Goal: Task Accomplishment & Management: Manage account settings

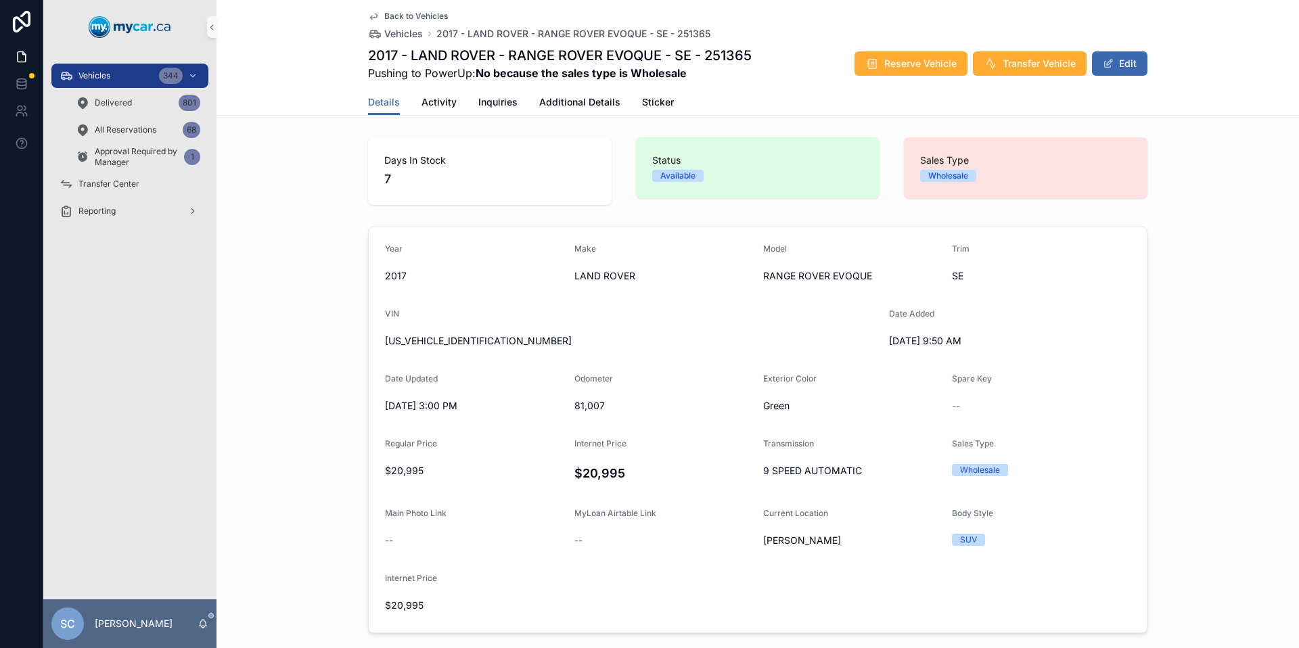
click at [405, 16] on span "Back to Vehicles" at bounding box center [416, 16] width 64 height 11
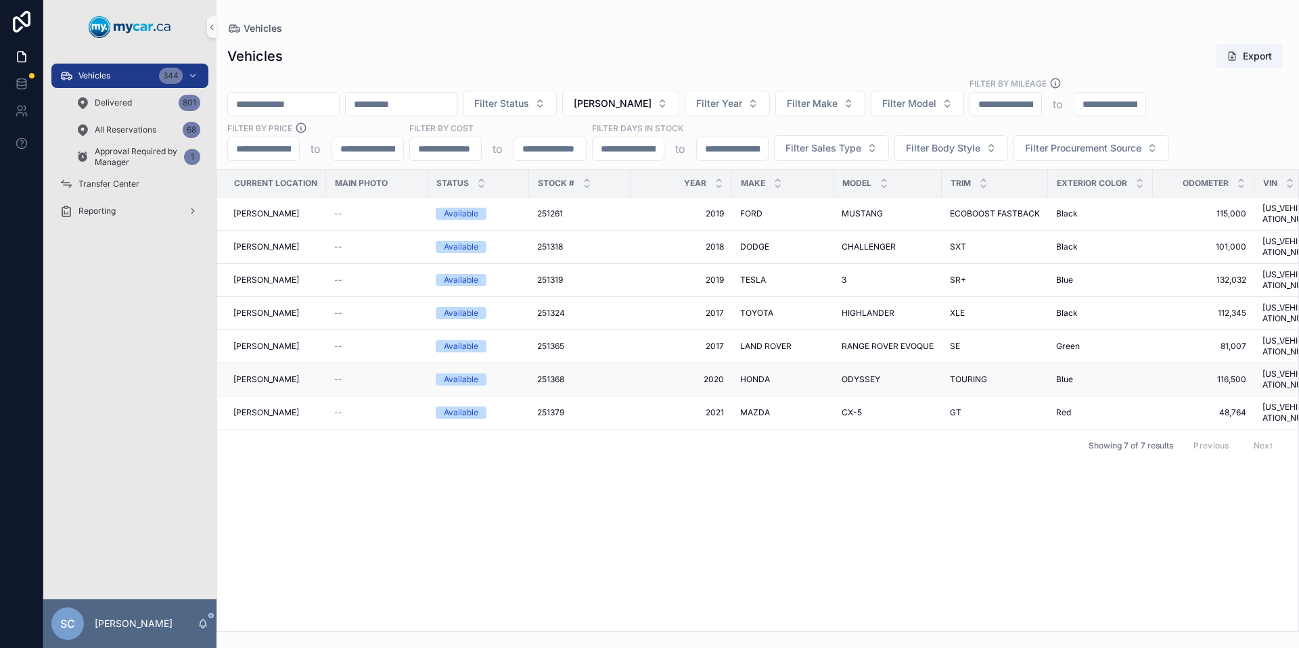
click at [855, 374] on span "ODYSSEY" at bounding box center [861, 379] width 39 height 11
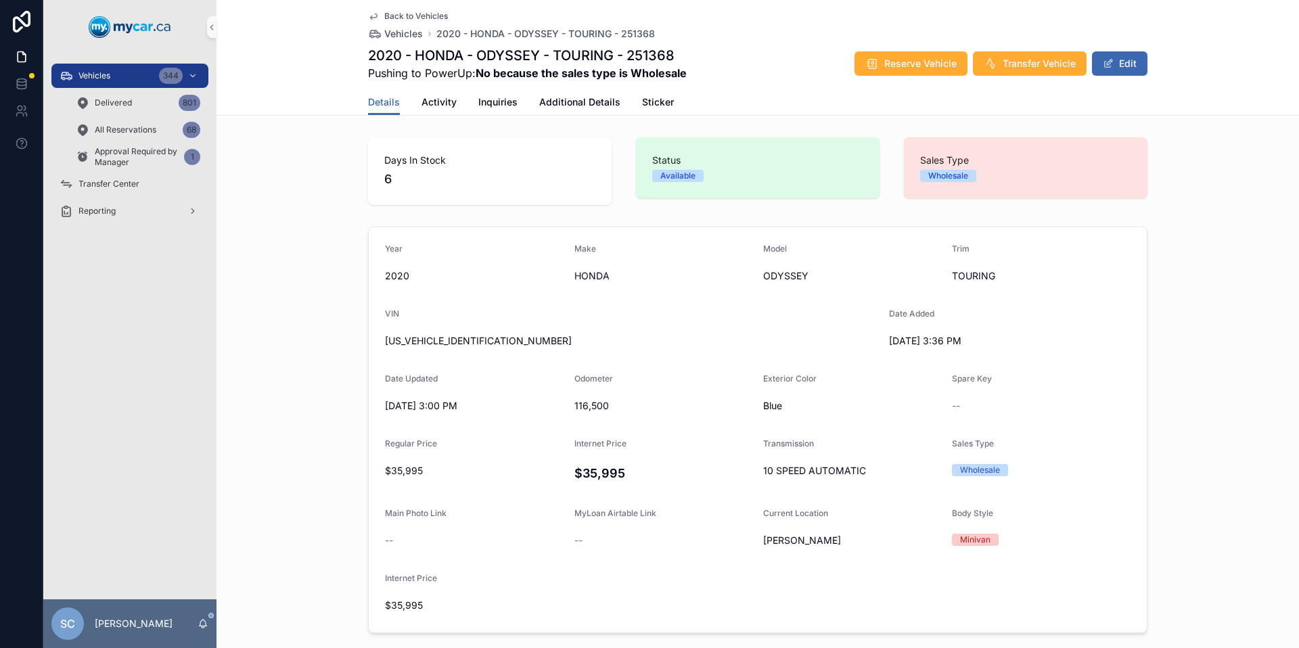
click at [415, 14] on span "Back to Vehicles" at bounding box center [416, 16] width 64 height 11
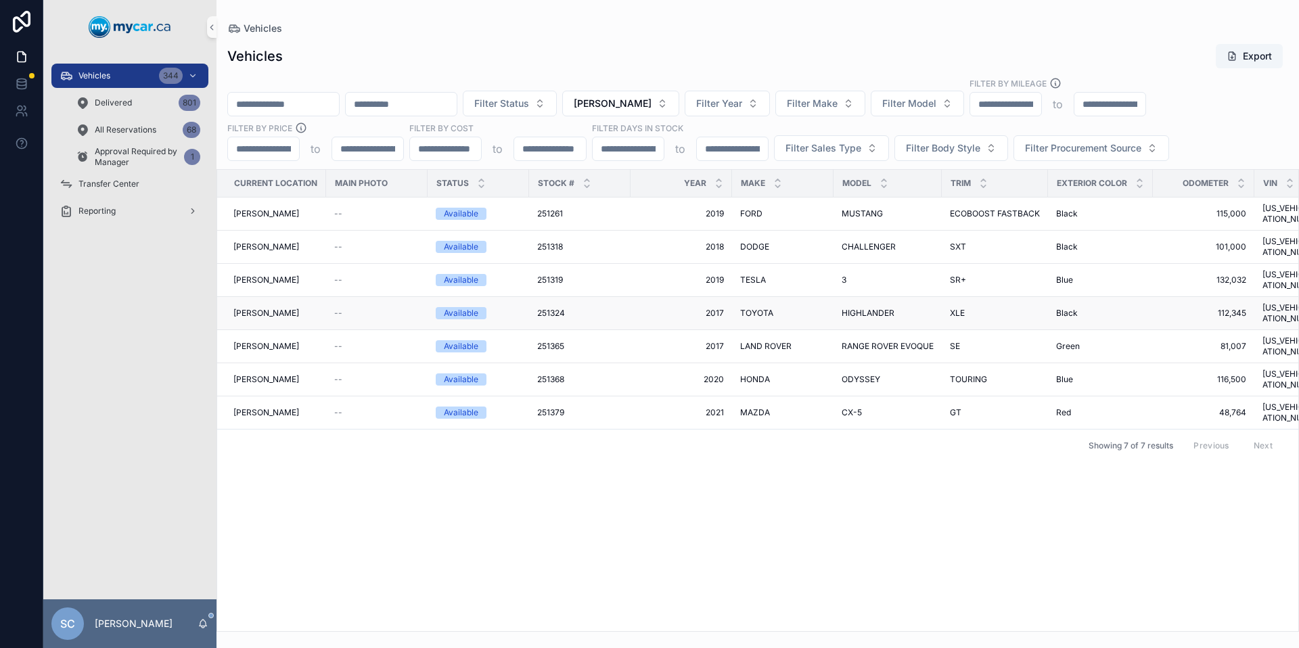
click at [745, 308] on span "TOYOTA" at bounding box center [756, 313] width 33 height 11
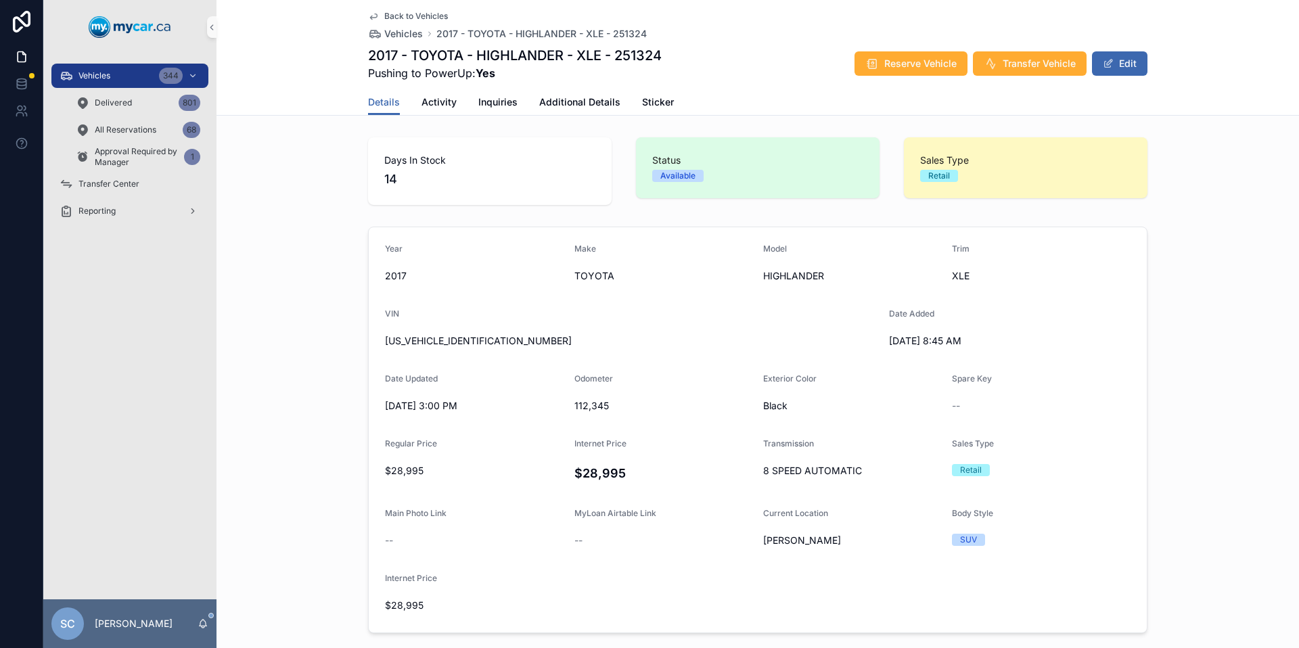
click at [422, 19] on span "Back to Vehicles" at bounding box center [416, 16] width 64 height 11
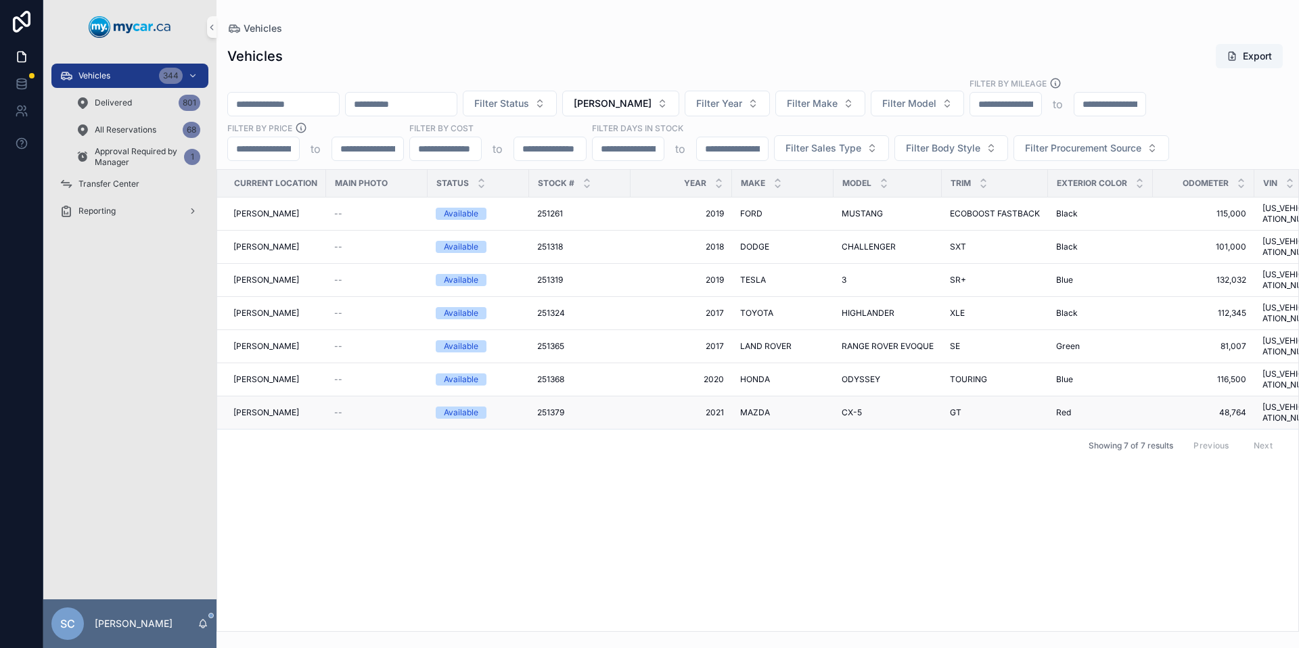
click at [681, 407] on span "2021" at bounding box center [681, 412] width 85 height 11
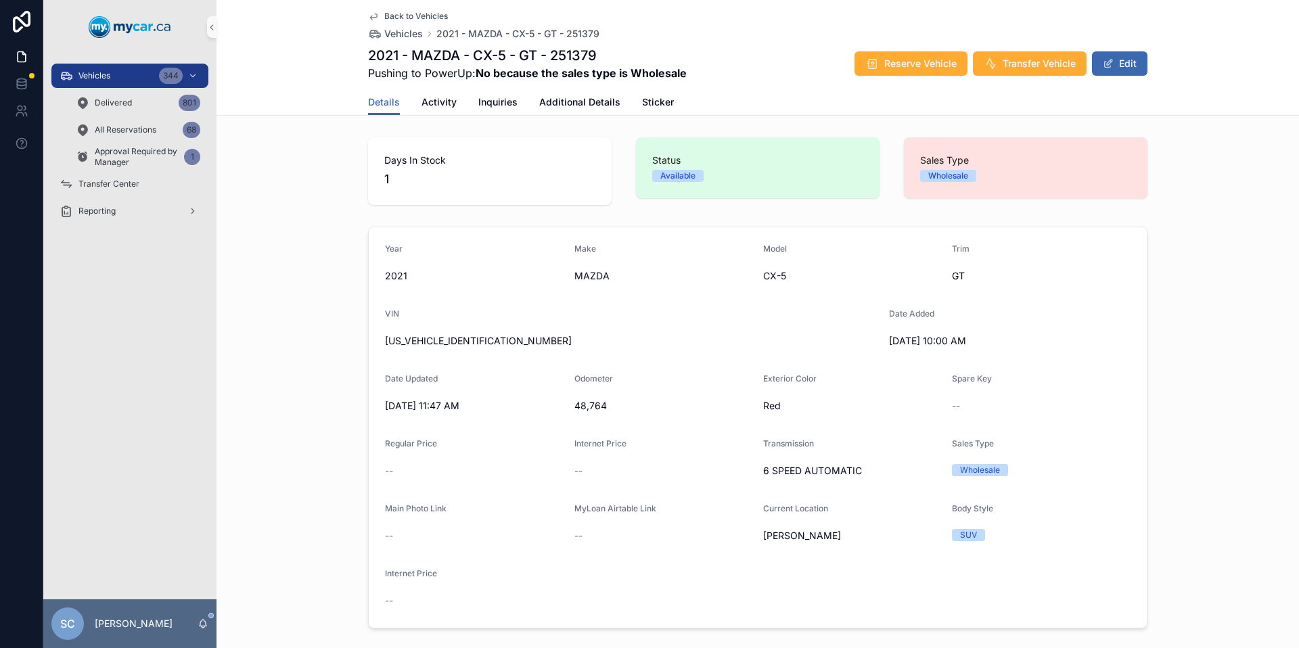
click at [430, 18] on span "Back to Vehicles" at bounding box center [416, 16] width 64 height 11
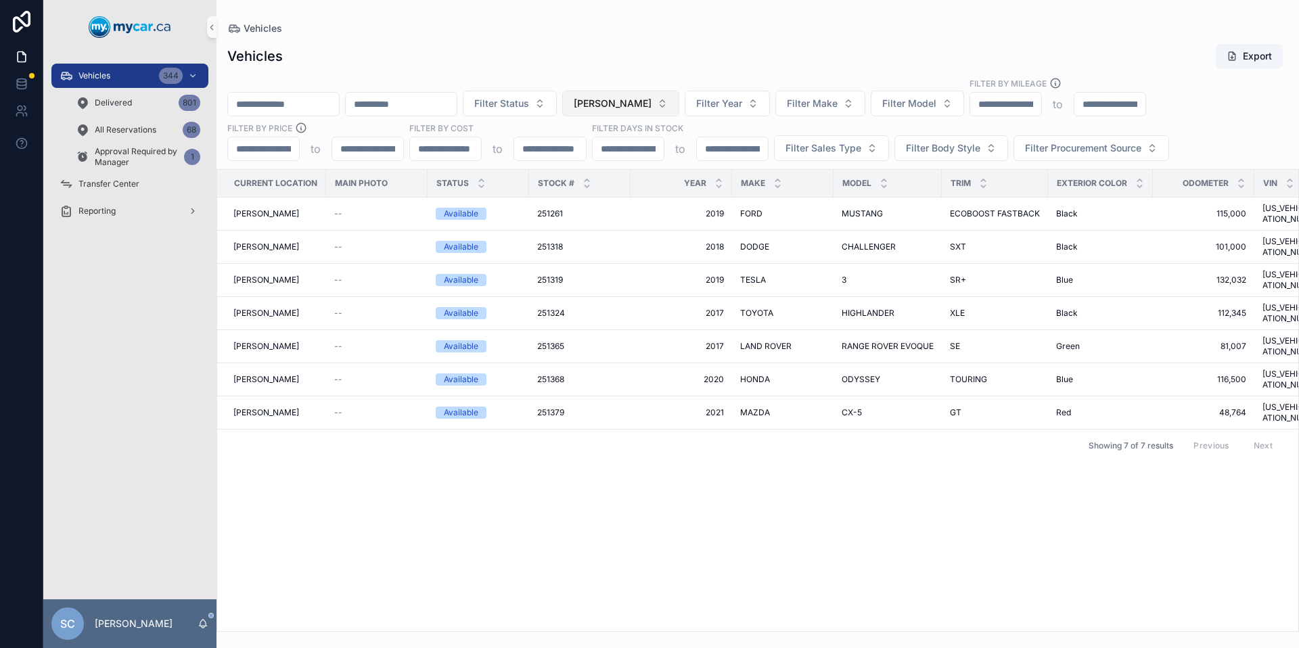
click at [679, 111] on button "Adesa Brampton" at bounding box center [620, 104] width 117 height 26
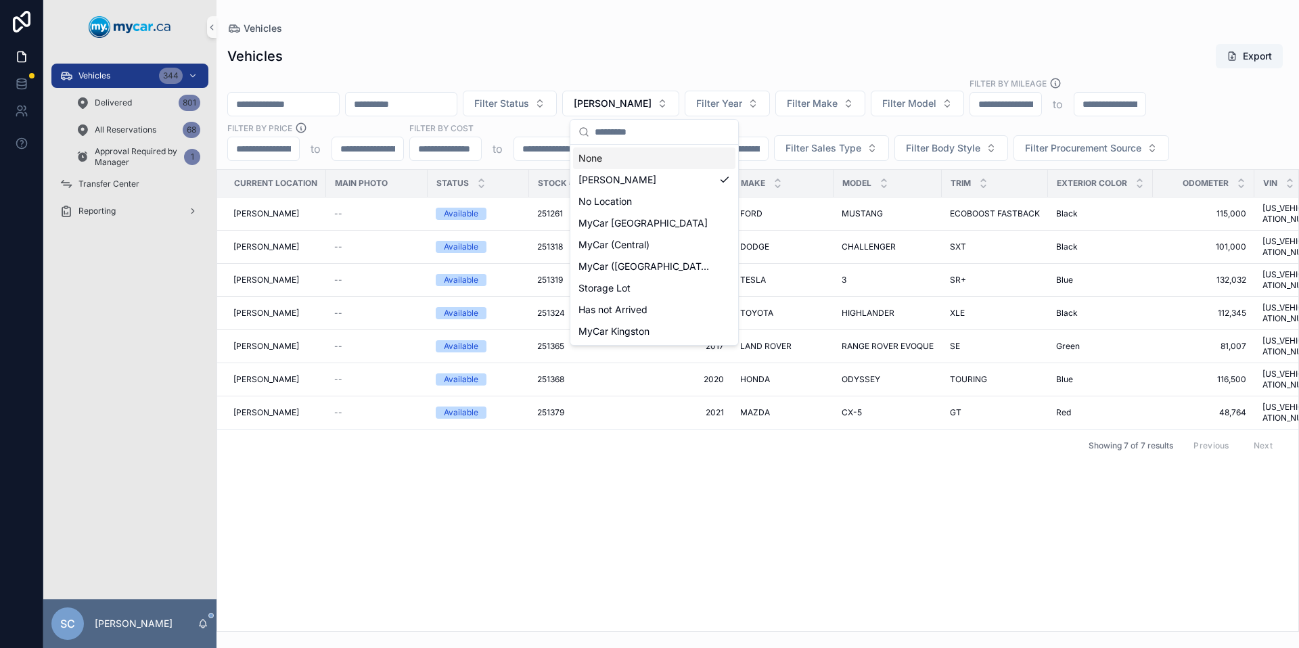
click at [614, 158] on div "None" at bounding box center [654, 159] width 162 height 22
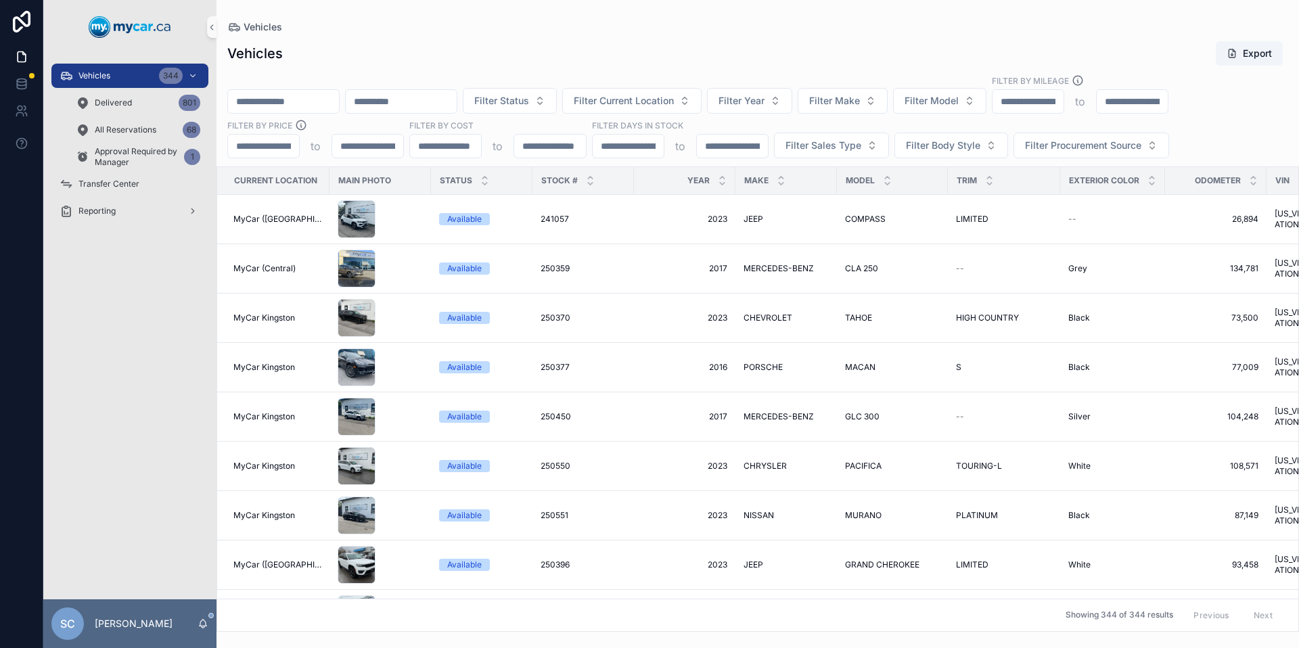
click at [292, 103] on input "scrollable content" at bounding box center [283, 101] width 111 height 19
click at [959, 100] on span "Filter Model" at bounding box center [932, 101] width 54 height 14
type input "****"
click at [956, 177] on div "SANTA FE" at bounding box center [974, 177] width 162 height 22
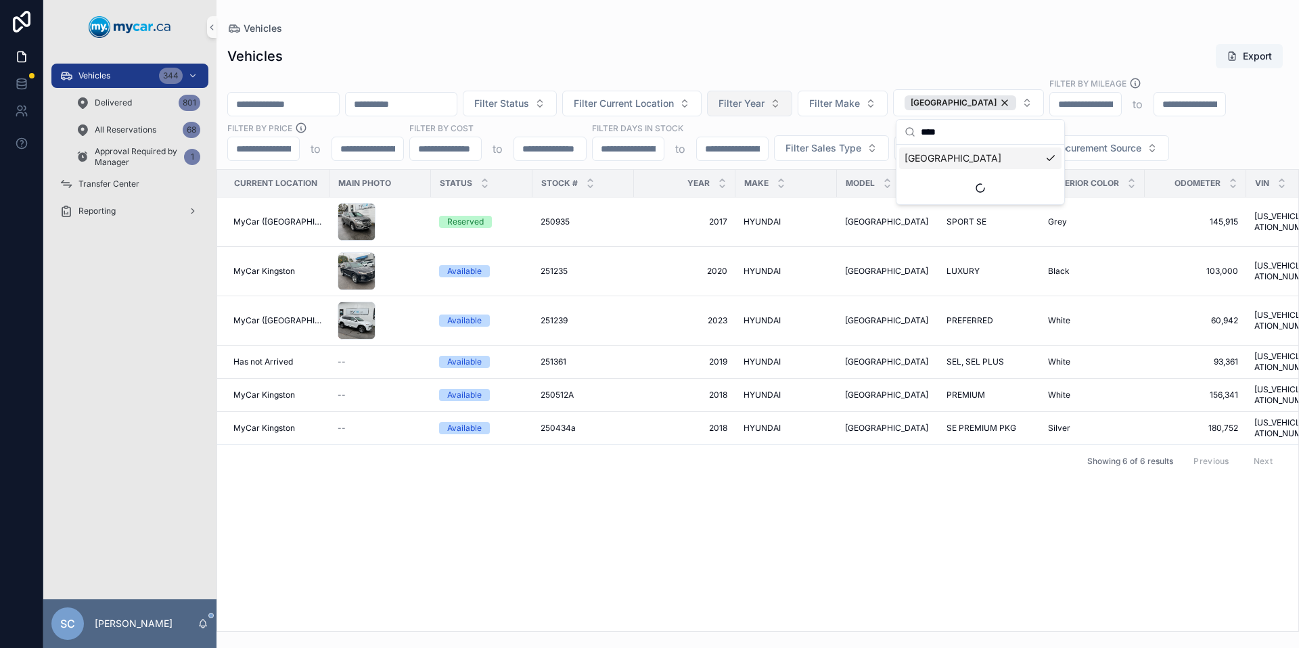
click at [765, 99] on span "Filter Year" at bounding box center [742, 104] width 46 height 14
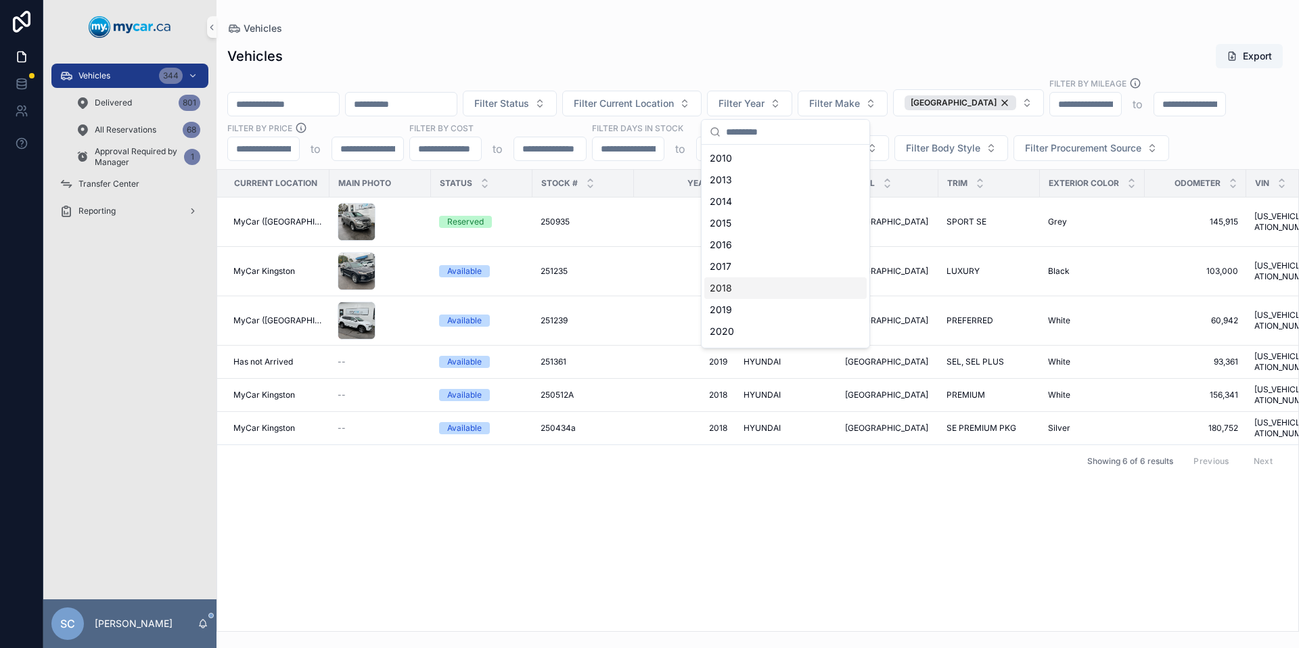
click at [728, 291] on div "2018" at bounding box center [785, 288] width 162 height 22
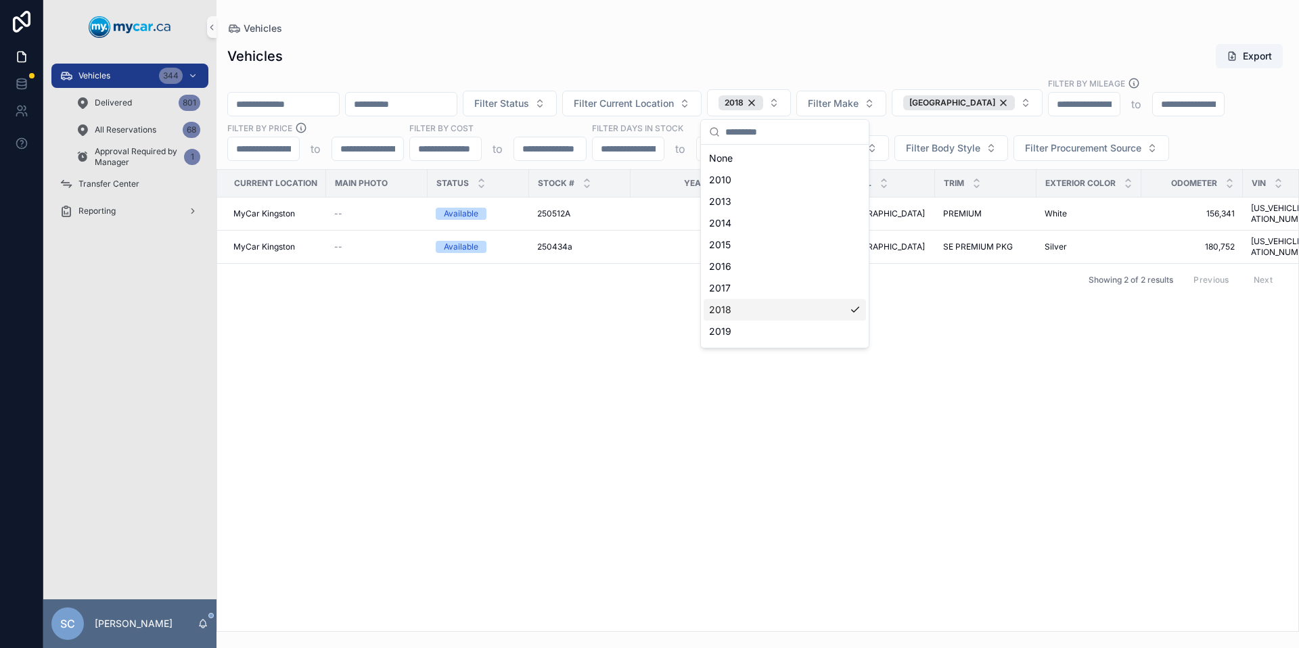
click at [497, 560] on div "Current Location Main Photo Status Stock # Year Make Model Trim Exterior Color …" at bounding box center [757, 401] width 1081 height 462
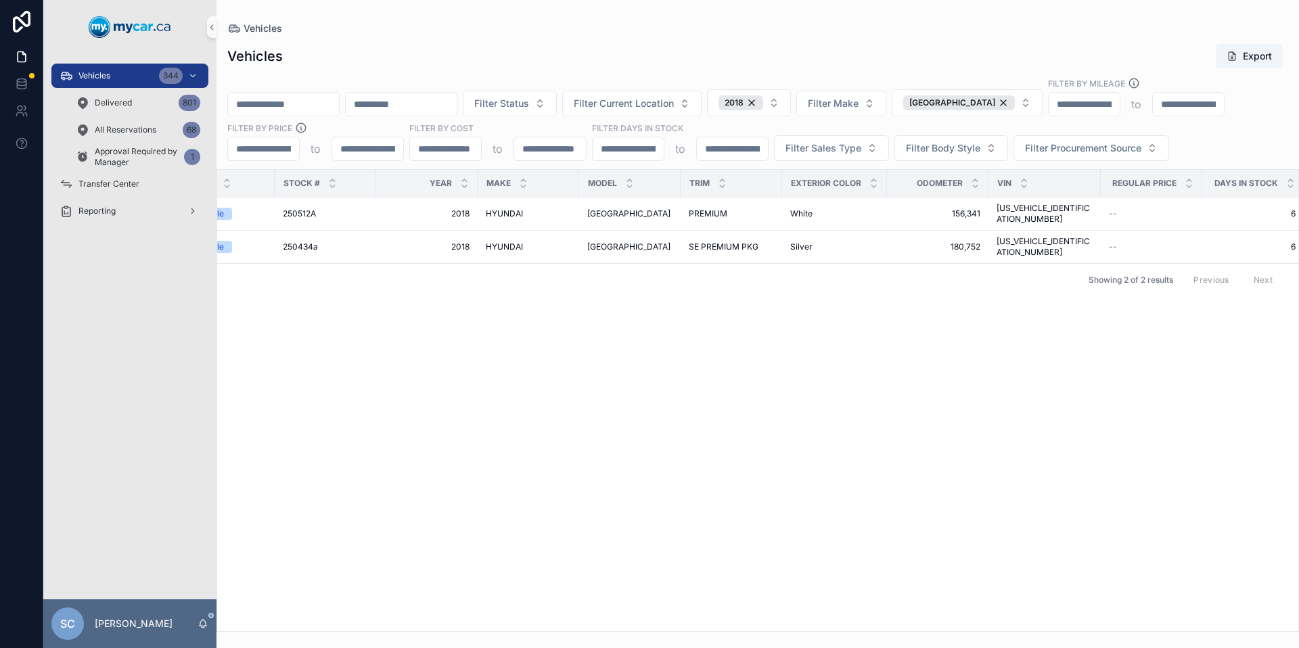
scroll to position [0, 255]
click at [653, 242] on div "SANTA FE SANTA FE" at bounding box center [629, 247] width 85 height 11
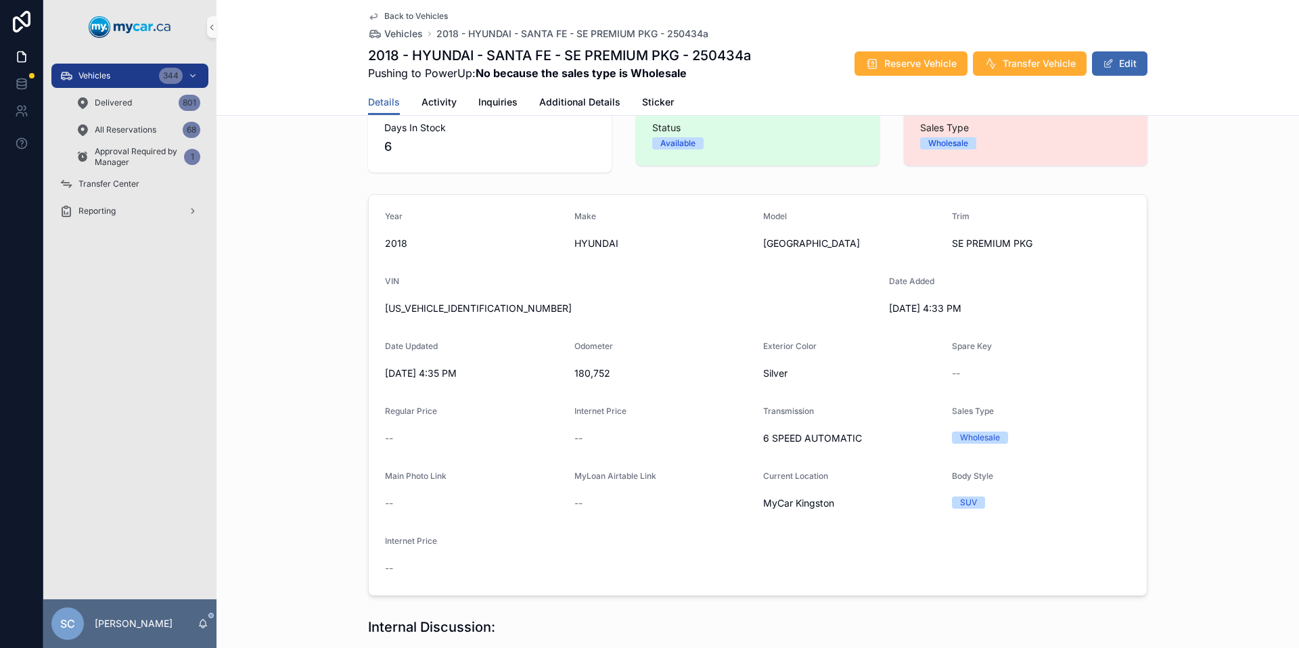
scroll to position [61, 0]
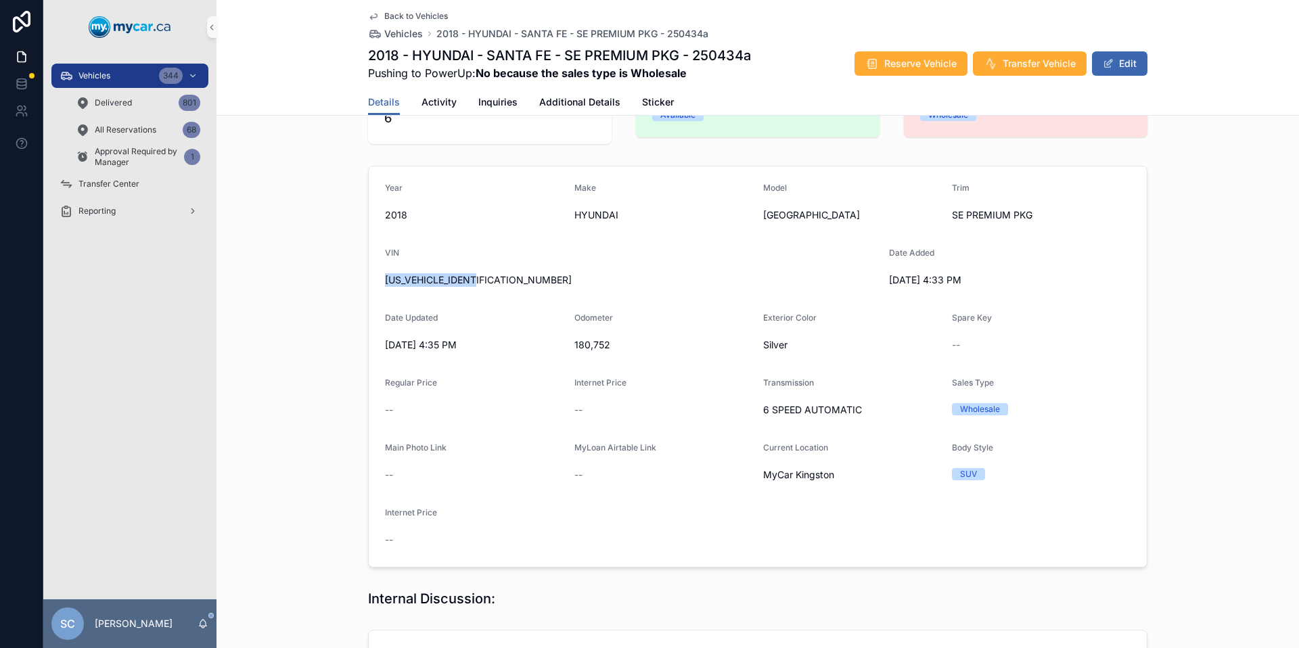
click at [417, 277] on span "KM8SNDHF6JU266851" at bounding box center [631, 280] width 493 height 14
copy span "KM8SNDHF6JU266851"
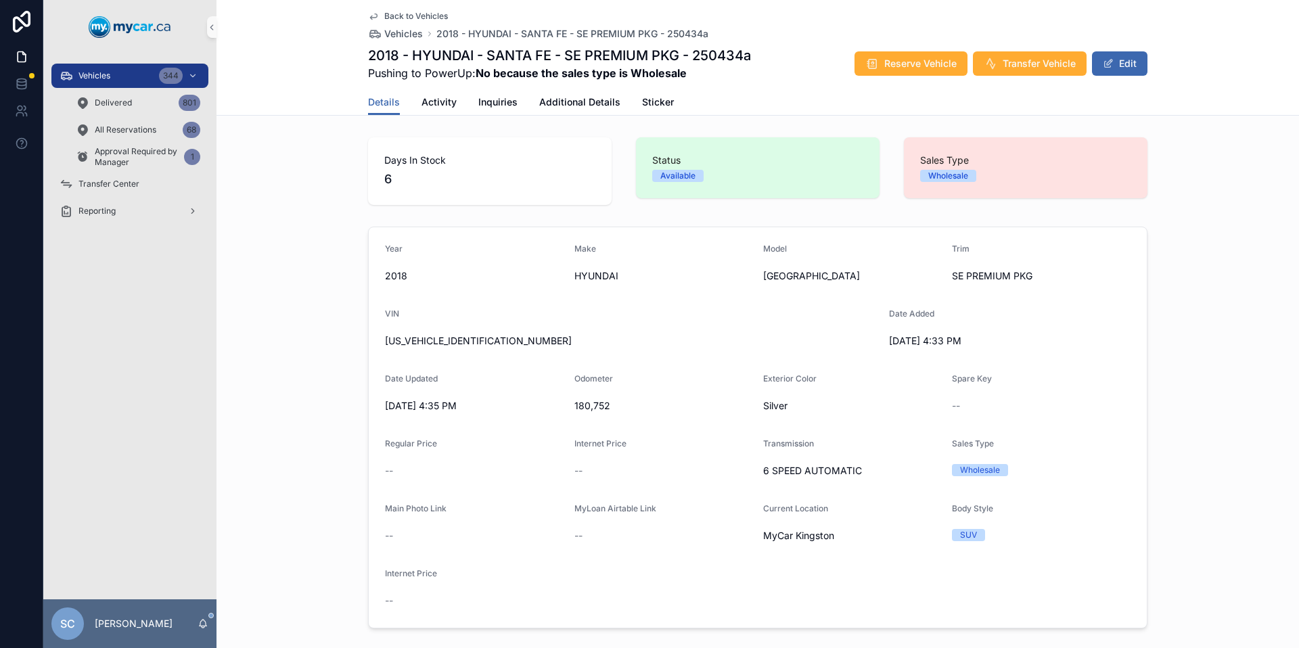
click at [432, 14] on span "Back to Vehicles" at bounding box center [416, 16] width 64 height 11
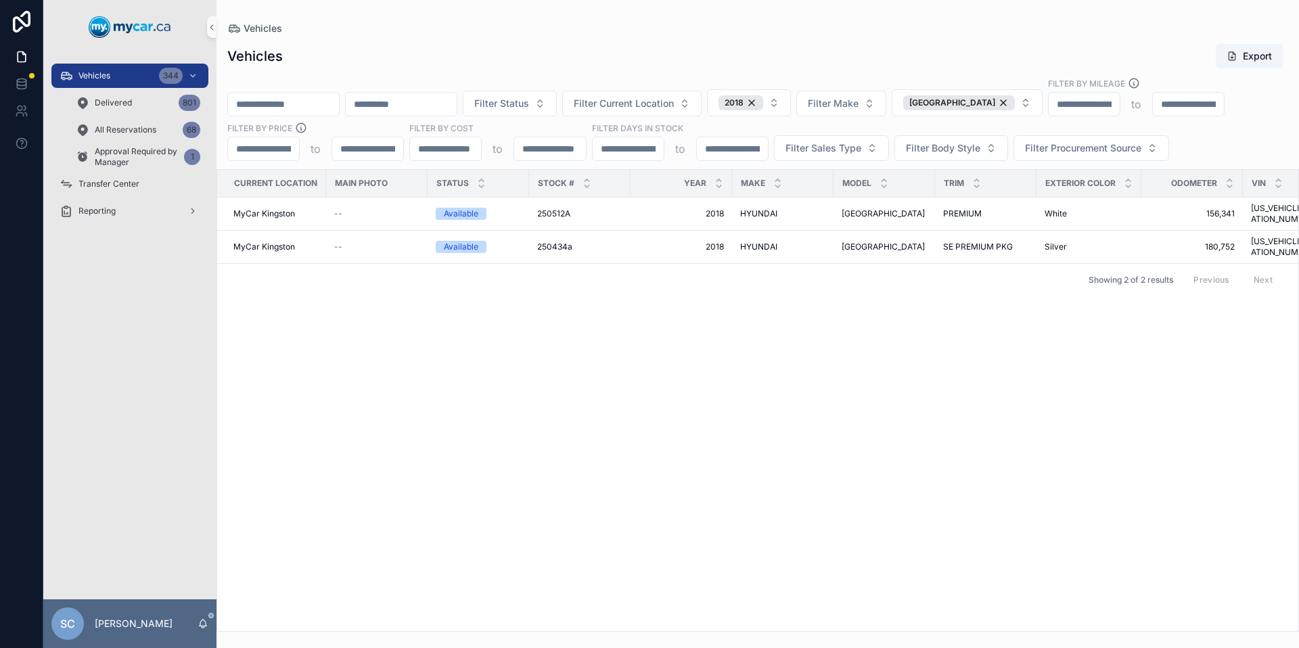
click at [432, 15] on div "Vehicles Vehicles Export Filter Status Filter Current Location 2018 Filter Make…" at bounding box center [758, 316] width 1083 height 632
click at [105, 104] on span "Delivered" at bounding box center [113, 102] width 37 height 11
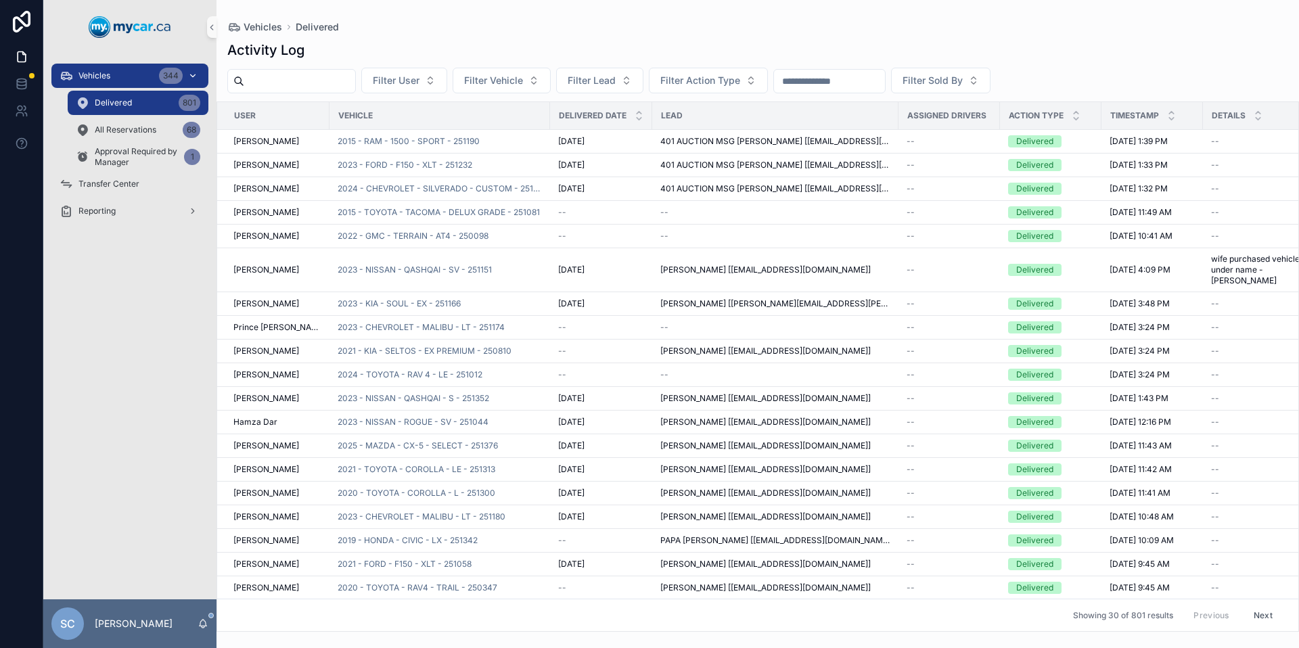
click at [125, 70] on div "Vehicles 344" at bounding box center [130, 76] width 141 height 22
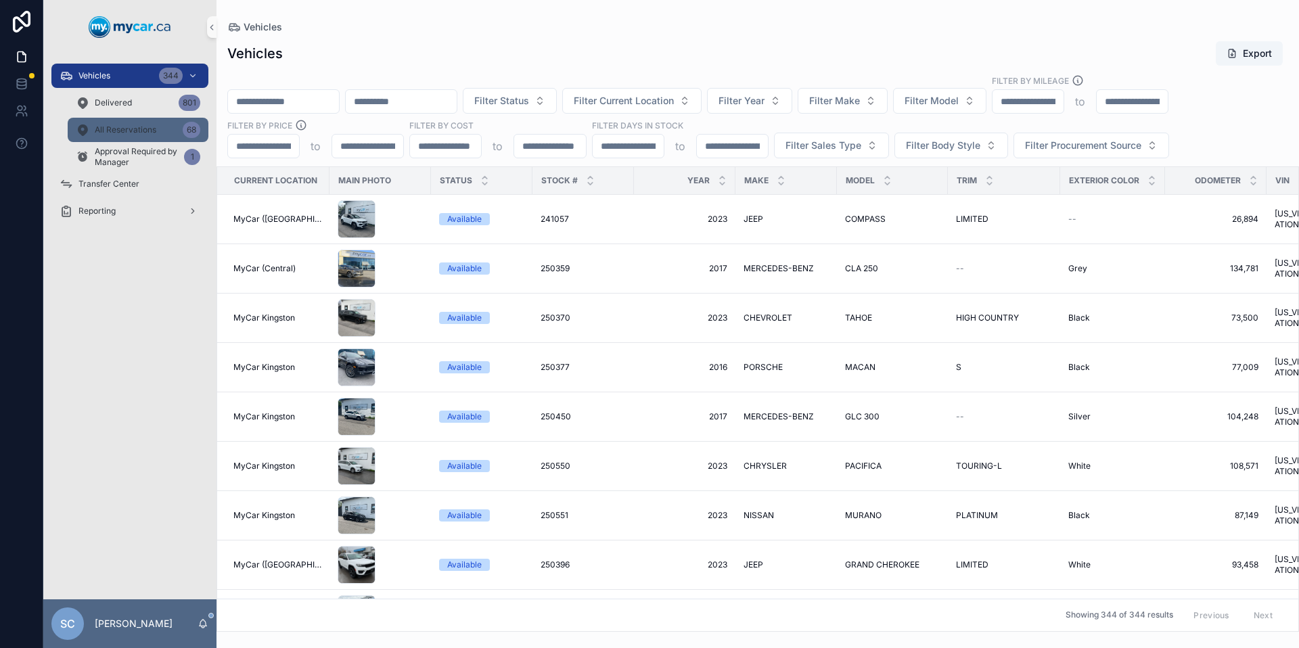
click at [130, 130] on span "All Reservations" at bounding box center [126, 130] width 62 height 11
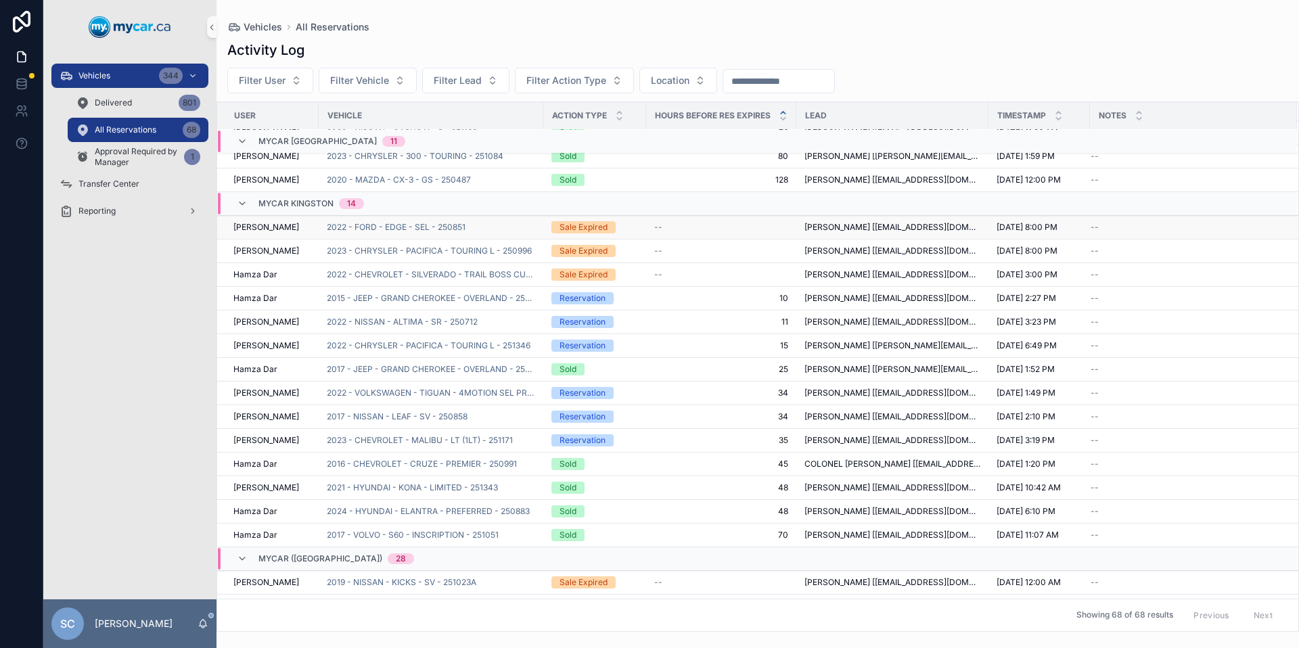
scroll to position [233, 0]
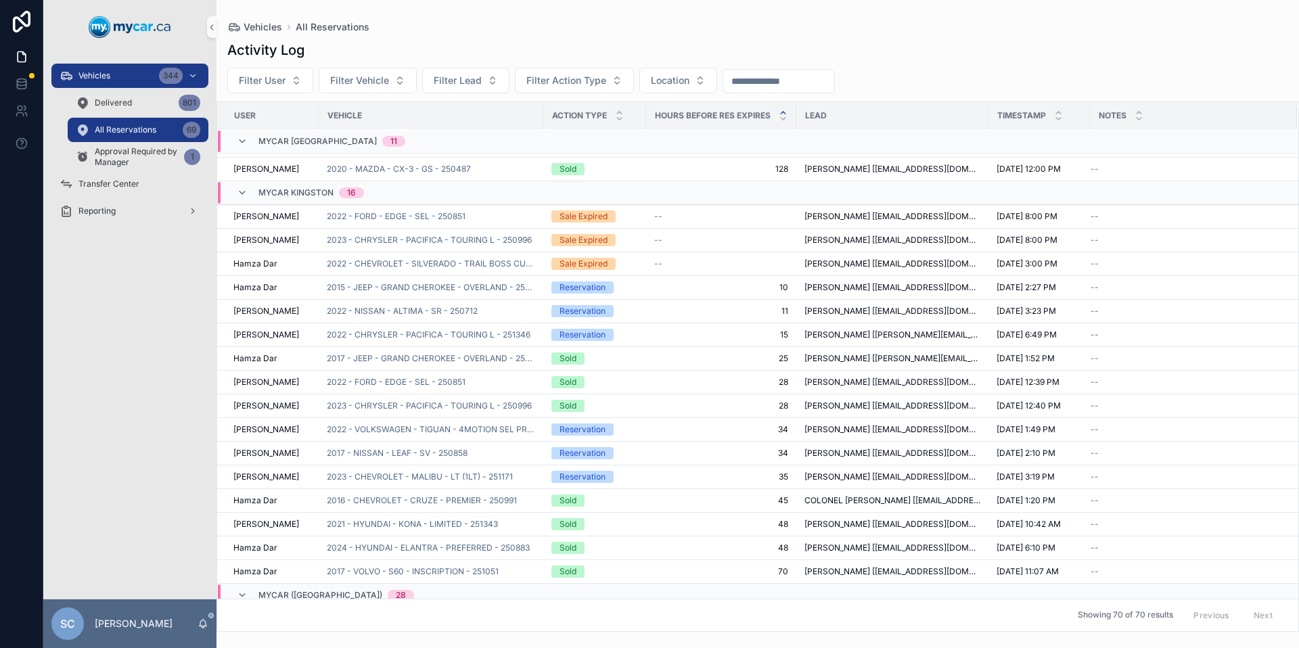
click at [461, 266] on span "2022 - CHEVROLET - SILVERADO - TRAIL BOSS CUSTOM - 251031" at bounding box center [431, 264] width 208 height 11
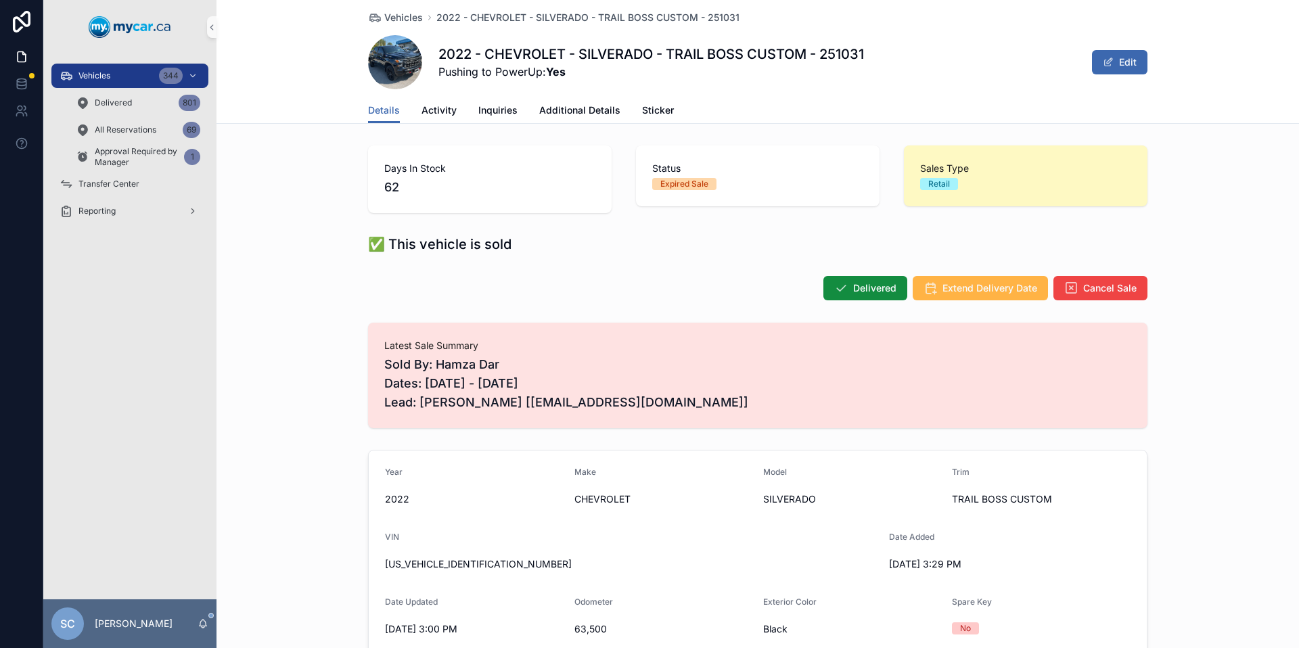
click at [972, 288] on span "Extend Delivery Date" at bounding box center [990, 289] width 95 height 14
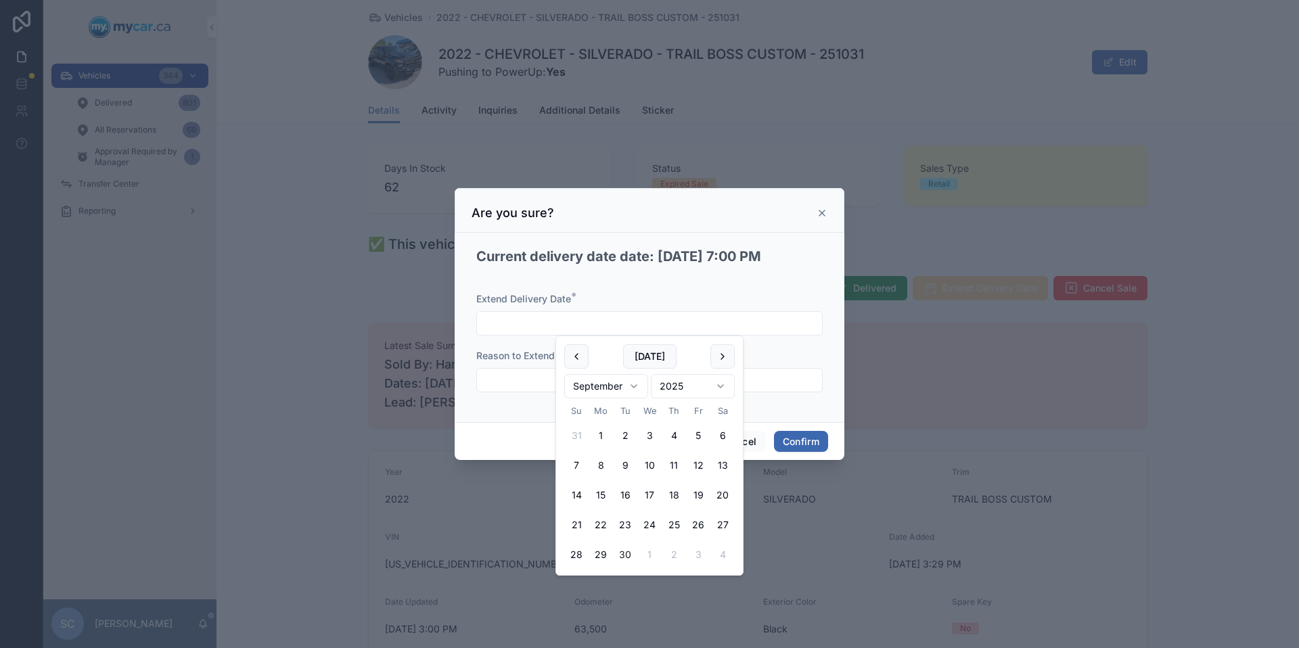
click at [551, 319] on input "text" at bounding box center [649, 323] width 345 height 19
click at [624, 555] on button "30" at bounding box center [625, 555] width 24 height 24
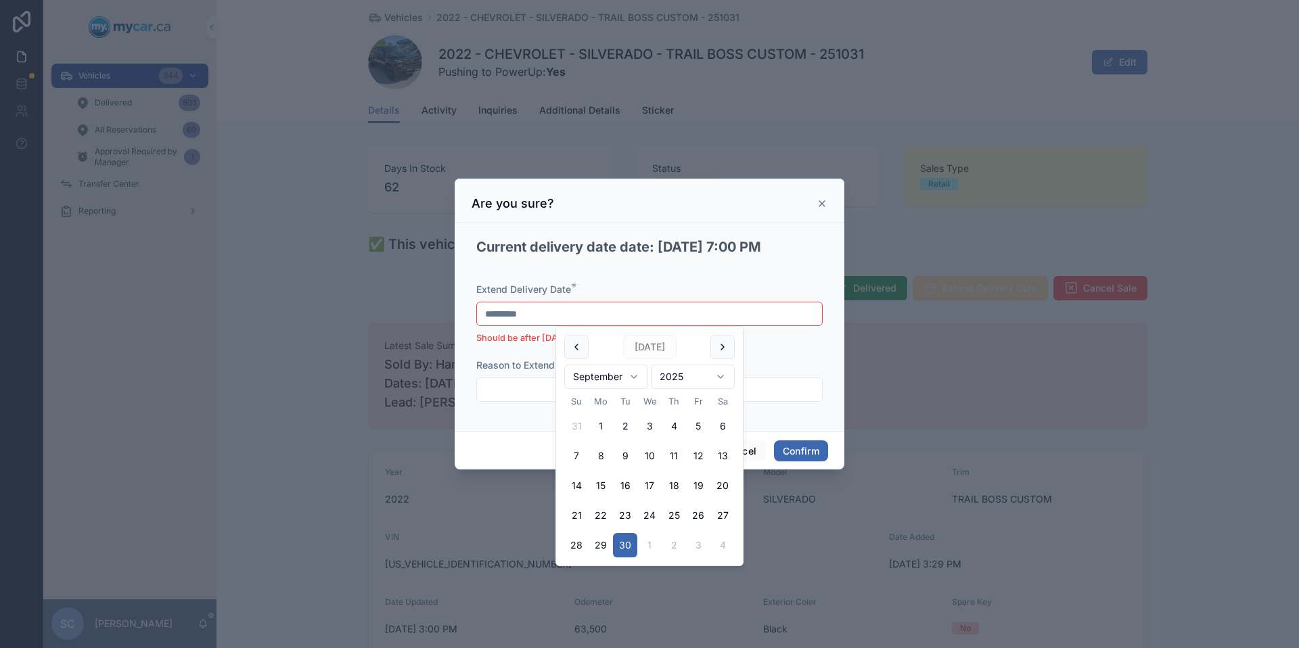
click at [505, 433] on div "Cancel Confirm" at bounding box center [650, 451] width 390 height 39
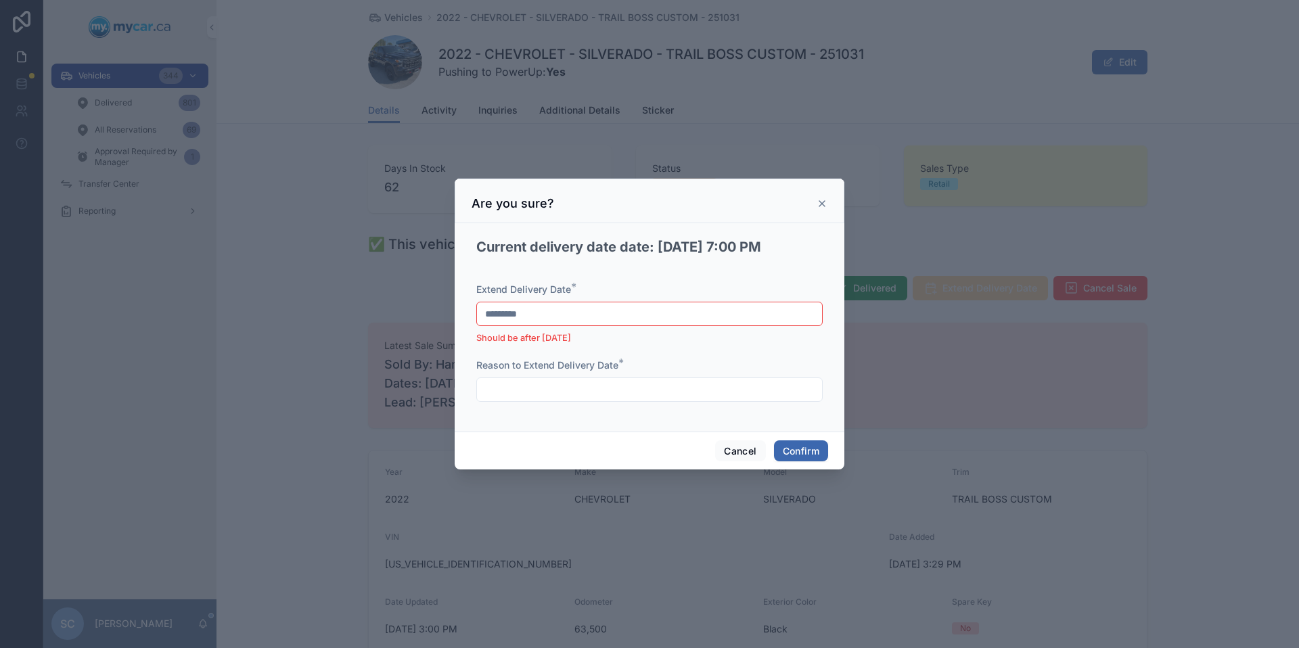
click at [556, 315] on input "*********" at bounding box center [649, 314] width 345 height 19
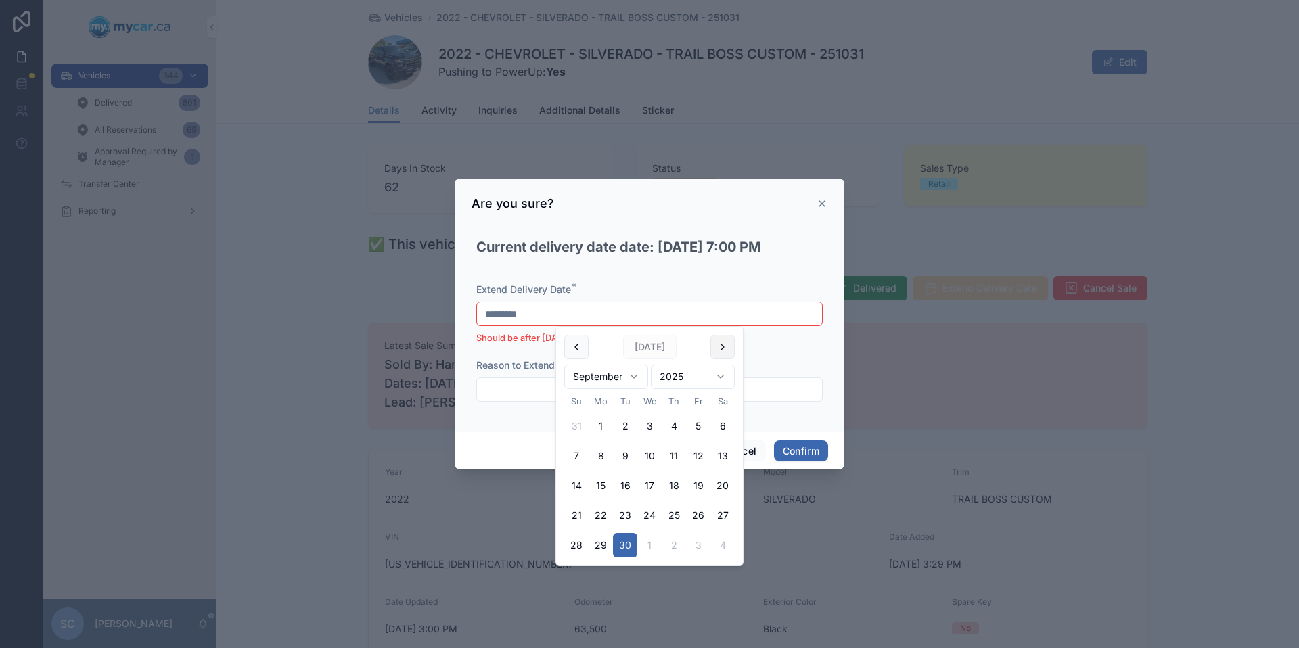
click at [722, 348] on button at bounding box center [723, 347] width 24 height 24
click at [702, 424] on button "3" at bounding box center [698, 426] width 24 height 24
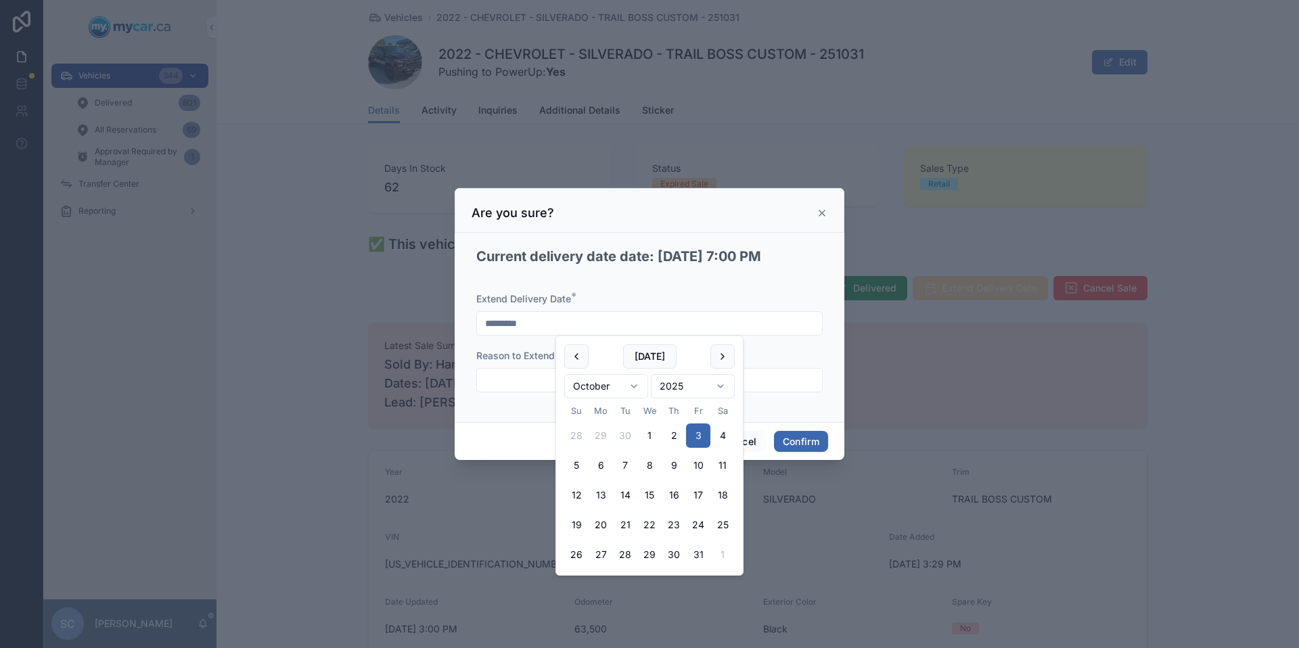
type input "*********"
click at [472, 425] on div "Cancel Confirm" at bounding box center [650, 441] width 390 height 39
click at [546, 320] on input "*********" at bounding box center [649, 323] width 345 height 19
click at [485, 403] on div "Extend Delivery Date * ********* Reason to Extend Delivery Date *" at bounding box center [649, 349] width 346 height 114
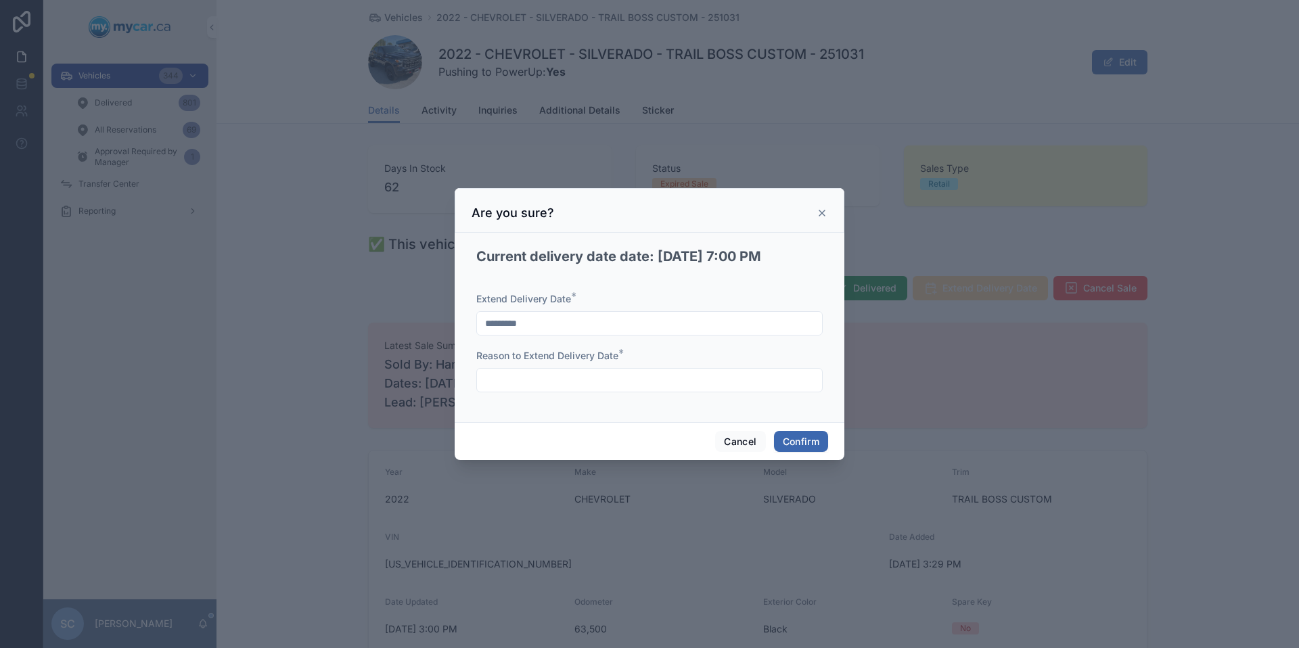
click at [543, 361] on label "Reason to Extend Delivery Date *" at bounding box center [547, 356] width 142 height 14
click at [535, 382] on input "text" at bounding box center [649, 380] width 345 height 19
type input "**********"
click at [815, 441] on button "Confirm" at bounding box center [801, 442] width 54 height 22
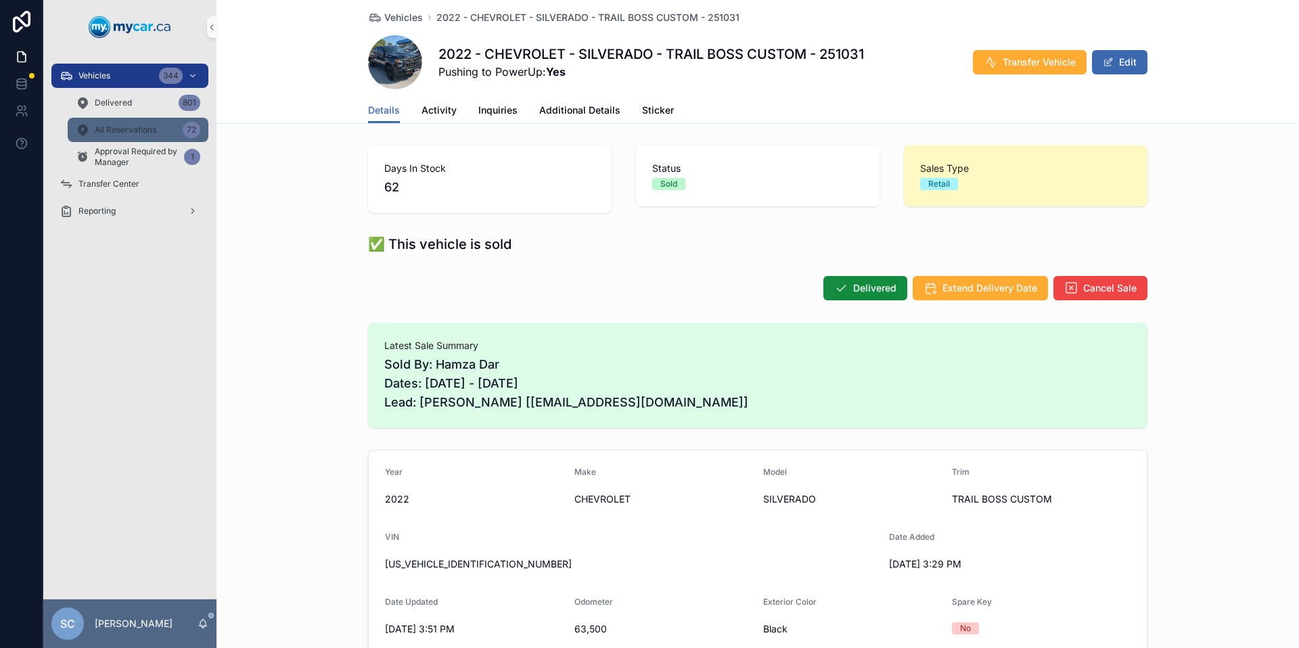
click at [118, 129] on span "All Reservations" at bounding box center [126, 130] width 62 height 11
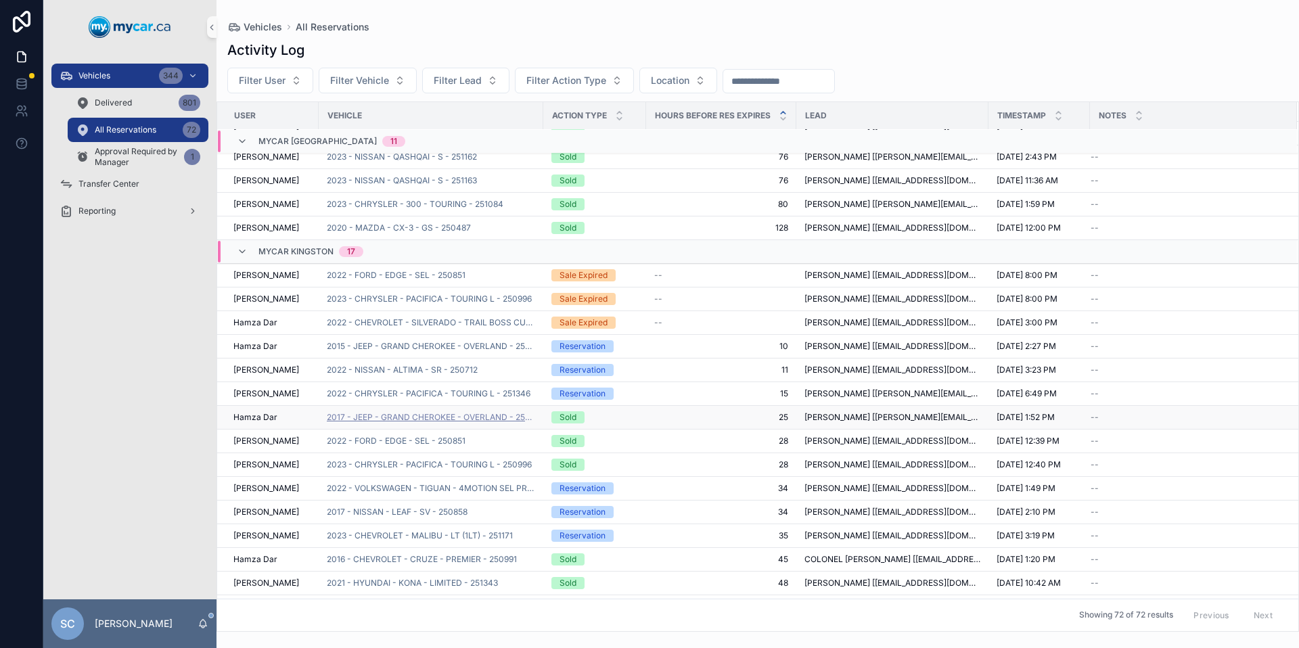
scroll to position [182, 0]
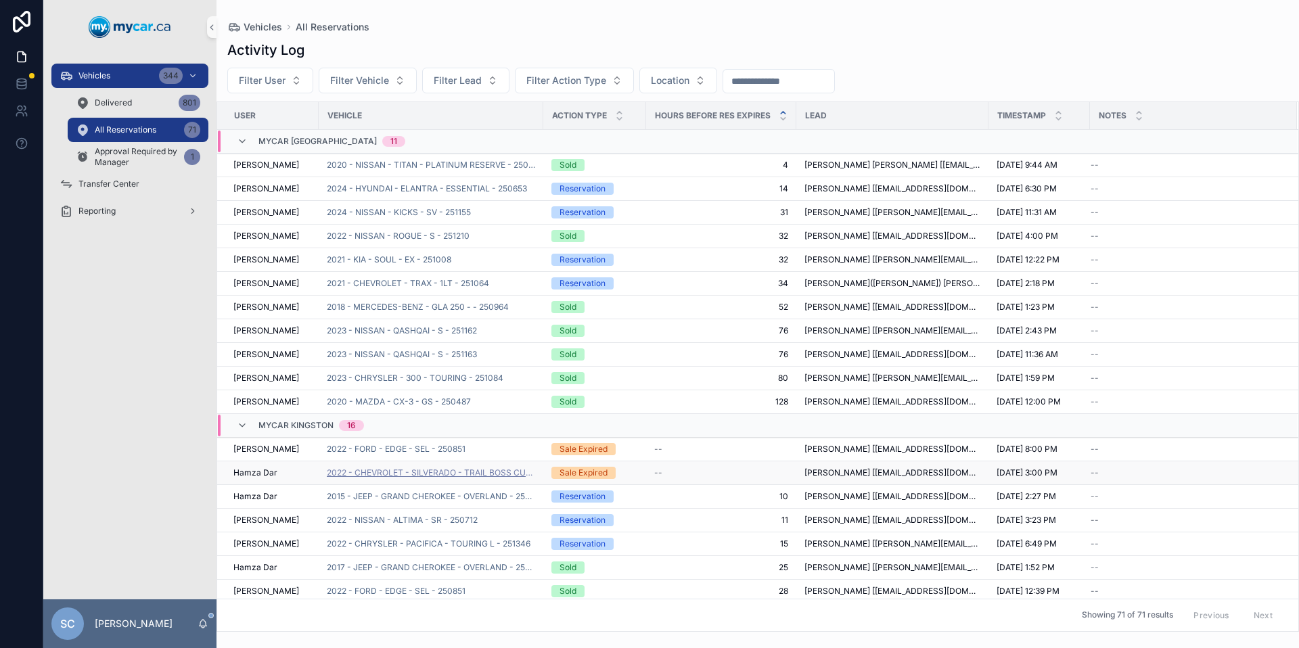
click at [455, 473] on span "2022 - CHEVROLET - SILVERADO - TRAIL BOSS CUSTOM - 251031" at bounding box center [431, 473] width 208 height 11
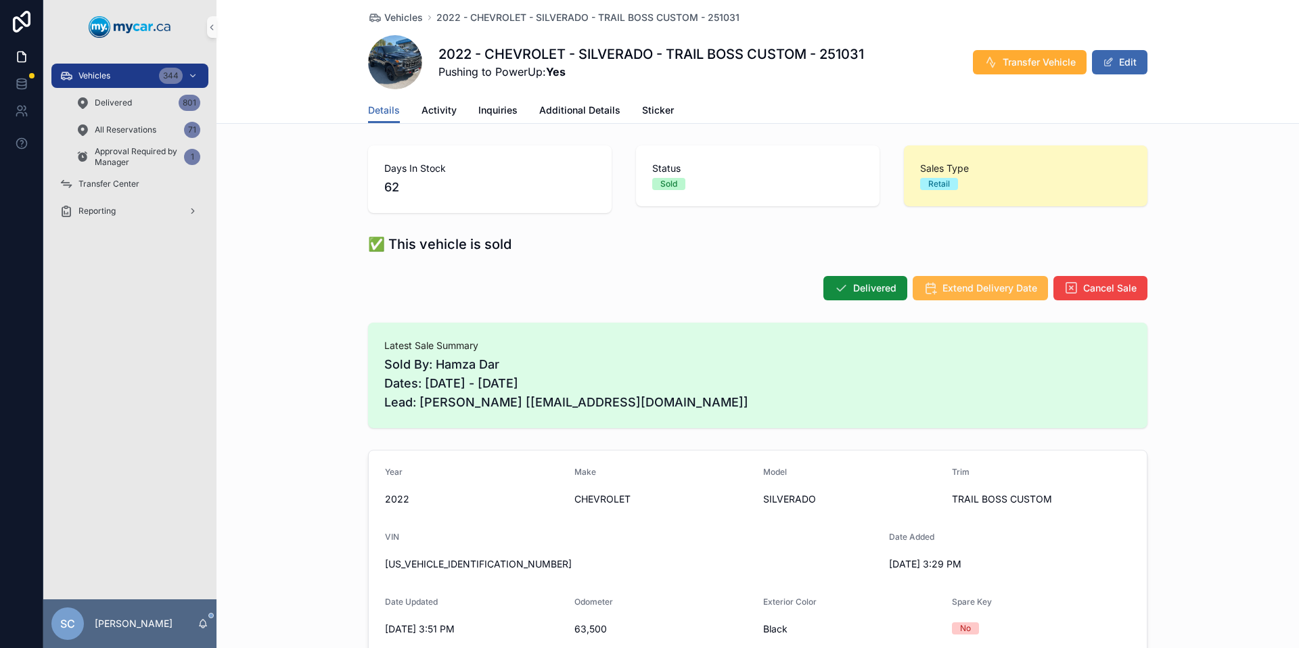
click at [994, 286] on span "Extend Delivery Date" at bounding box center [990, 289] width 95 height 14
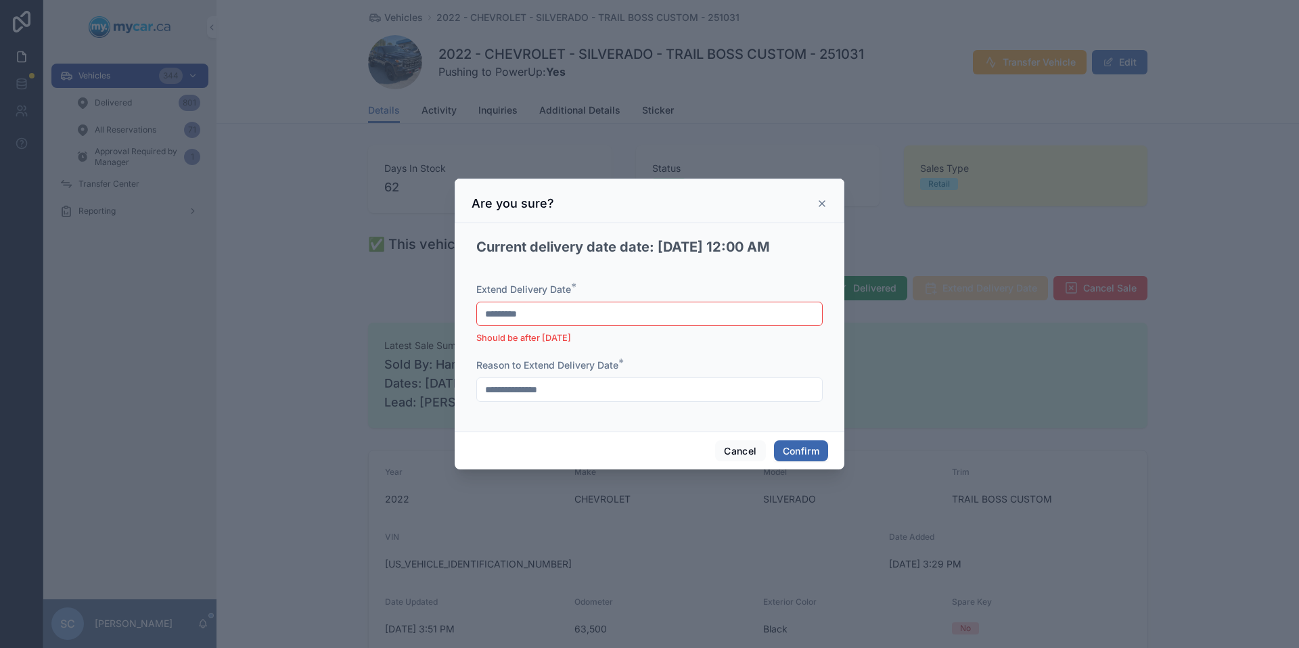
click at [566, 318] on input "*********" at bounding box center [649, 314] width 345 height 19
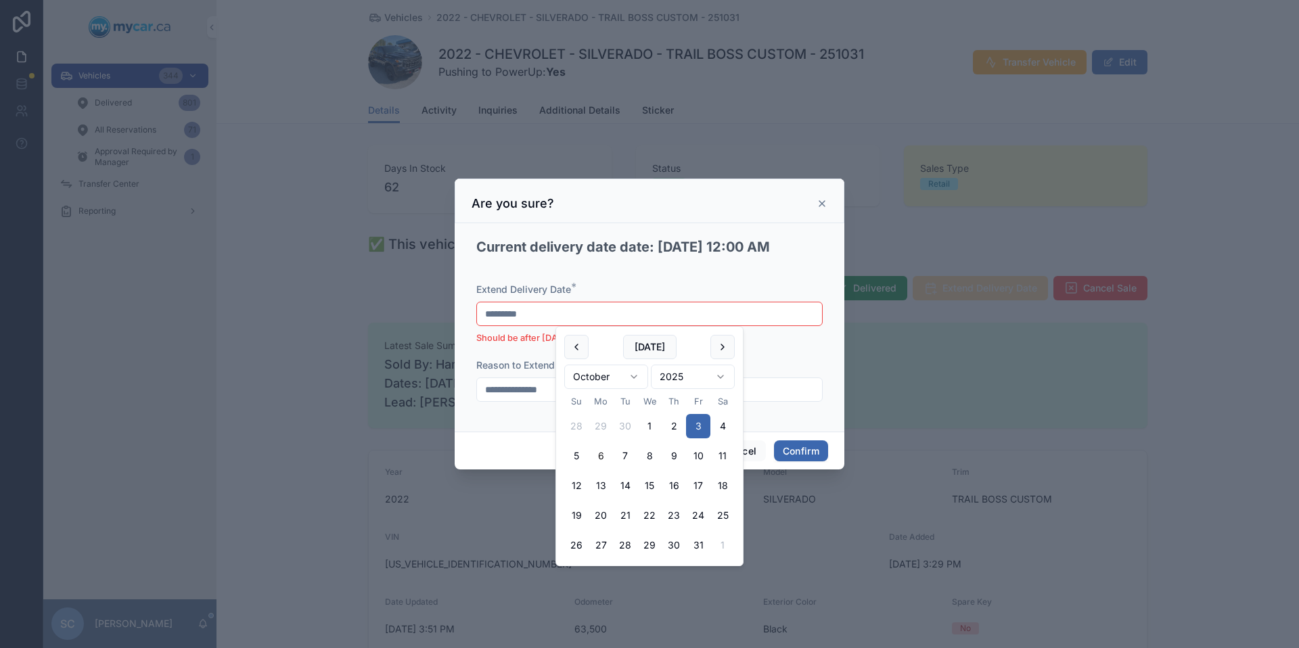
click at [602, 456] on button "6" at bounding box center [601, 456] width 24 height 24
type input "*********"
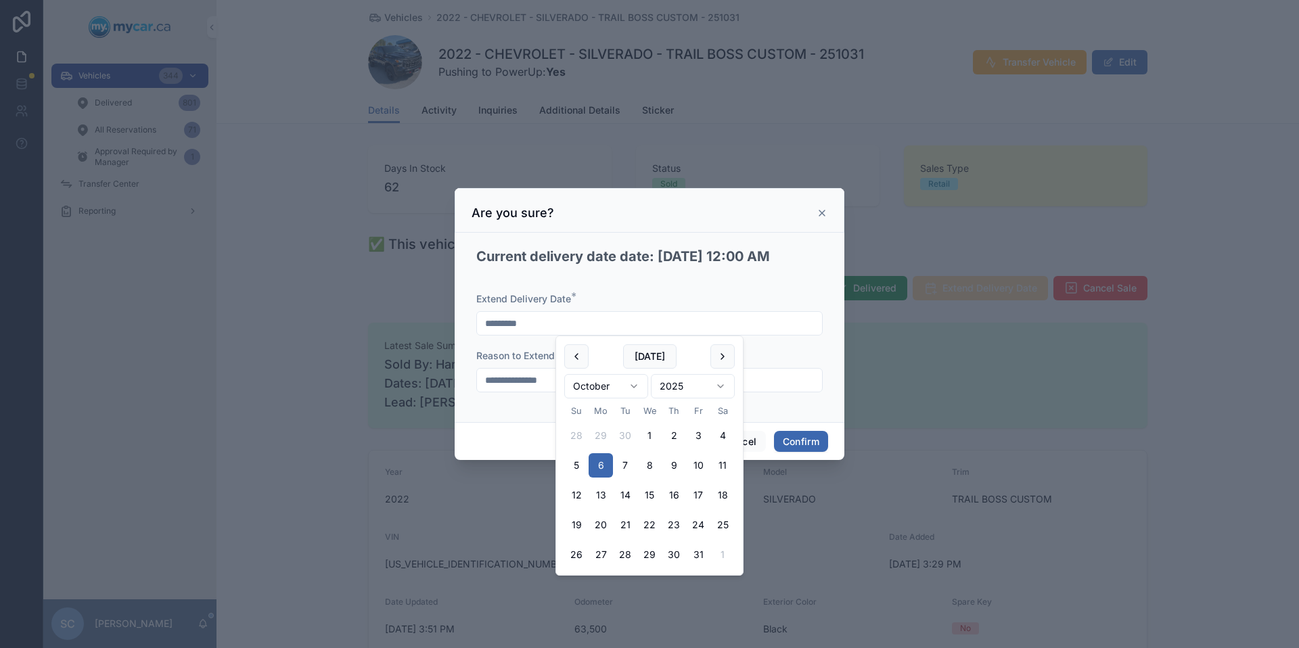
click at [816, 354] on div "Reason to Extend Delivery Date *" at bounding box center [649, 356] width 346 height 14
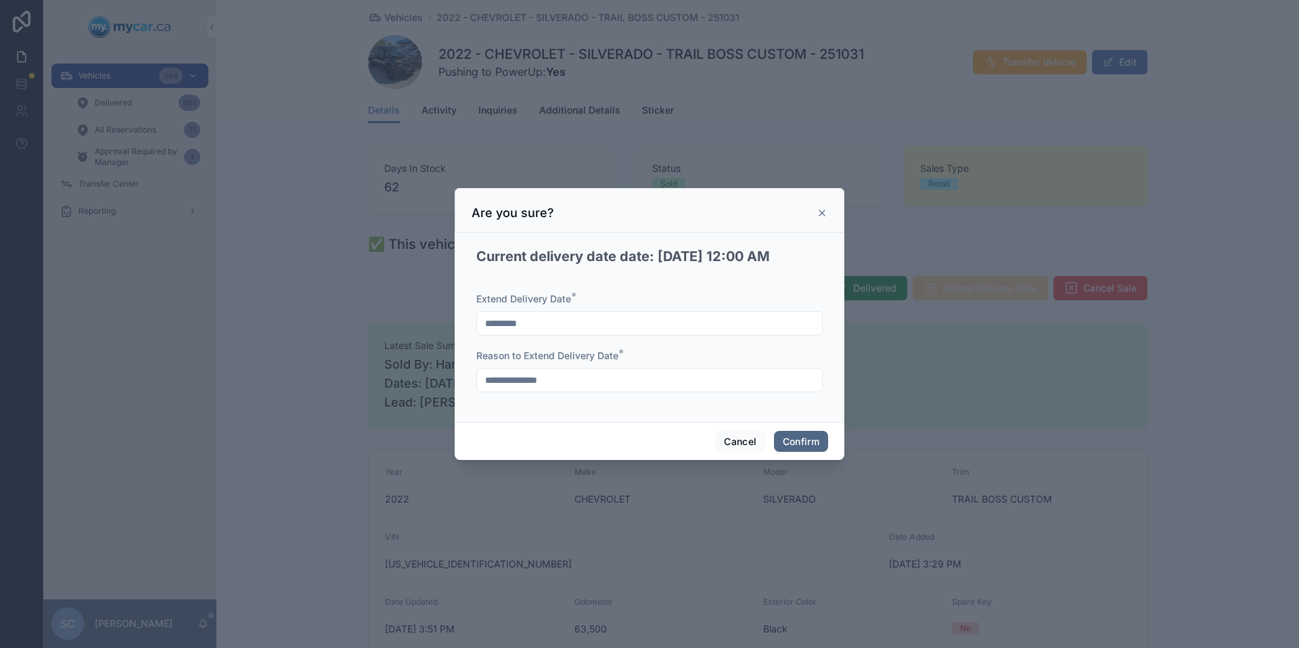
click at [805, 443] on button "Confirm" at bounding box center [801, 442] width 54 height 22
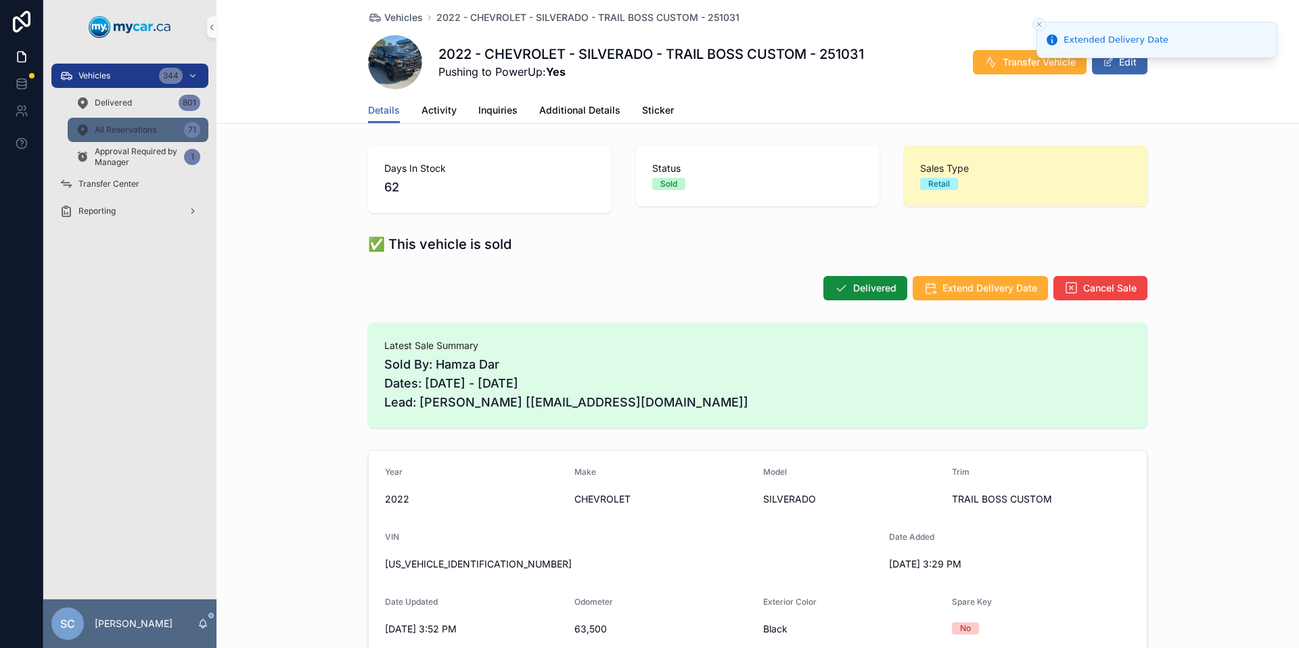
click at [127, 129] on span "All Reservations" at bounding box center [126, 130] width 62 height 11
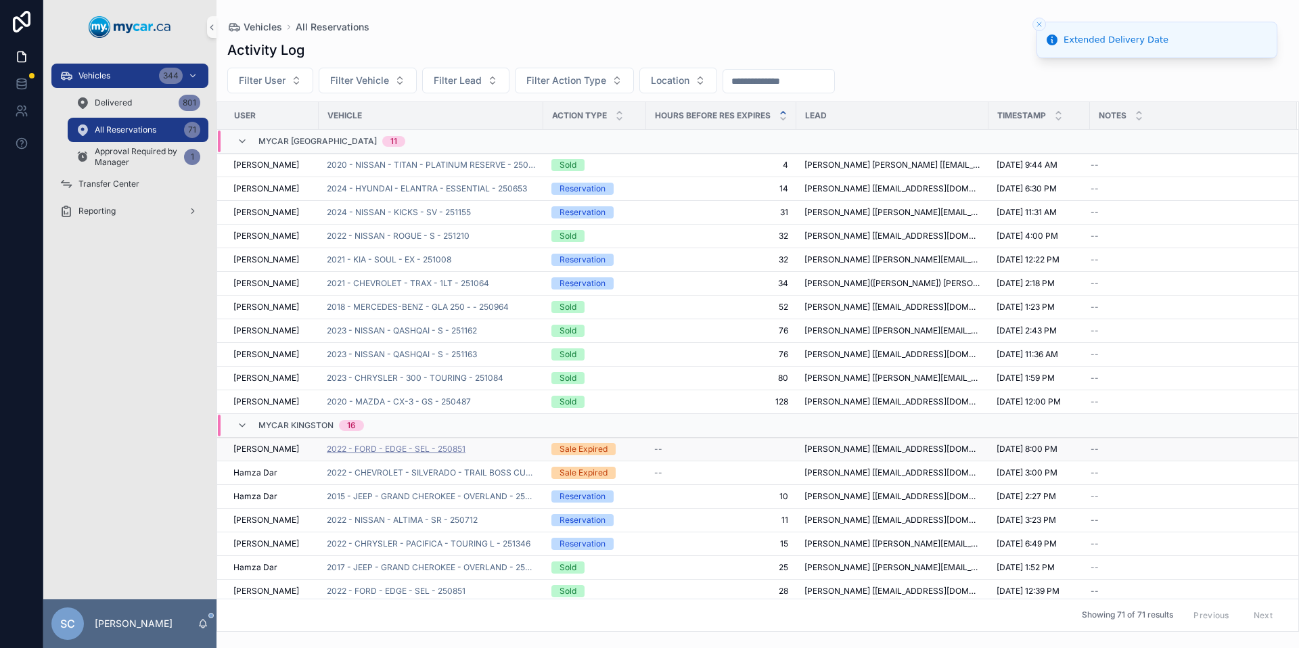
click at [413, 453] on span "2022 - FORD - EDGE - SEL - 250851" at bounding box center [396, 449] width 139 height 11
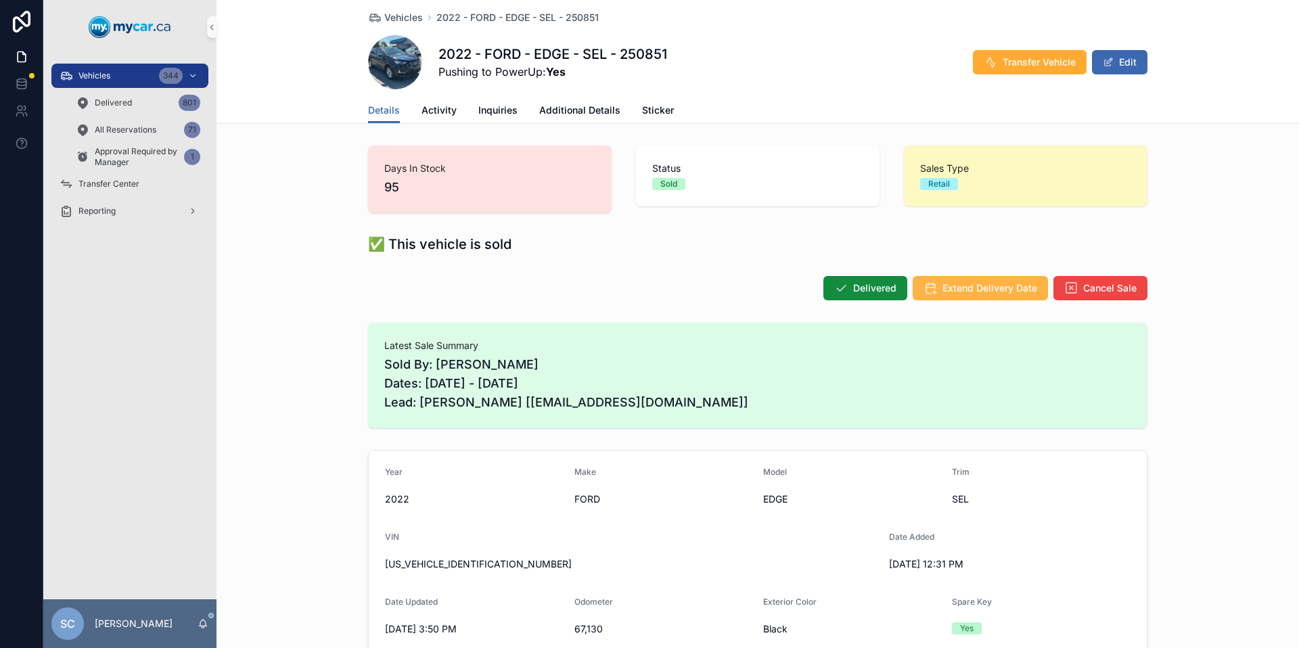
click at [985, 279] on button "Extend Delivery Date" at bounding box center [980, 288] width 135 height 24
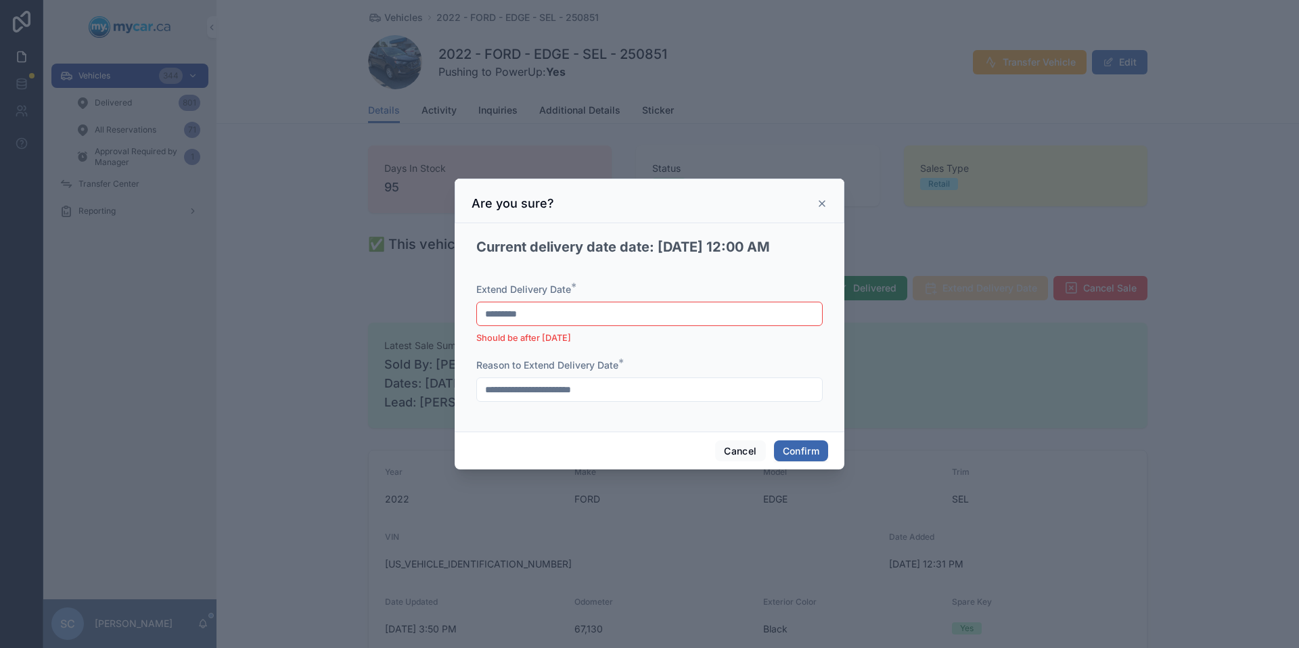
click at [572, 318] on input "*********" at bounding box center [649, 314] width 345 height 19
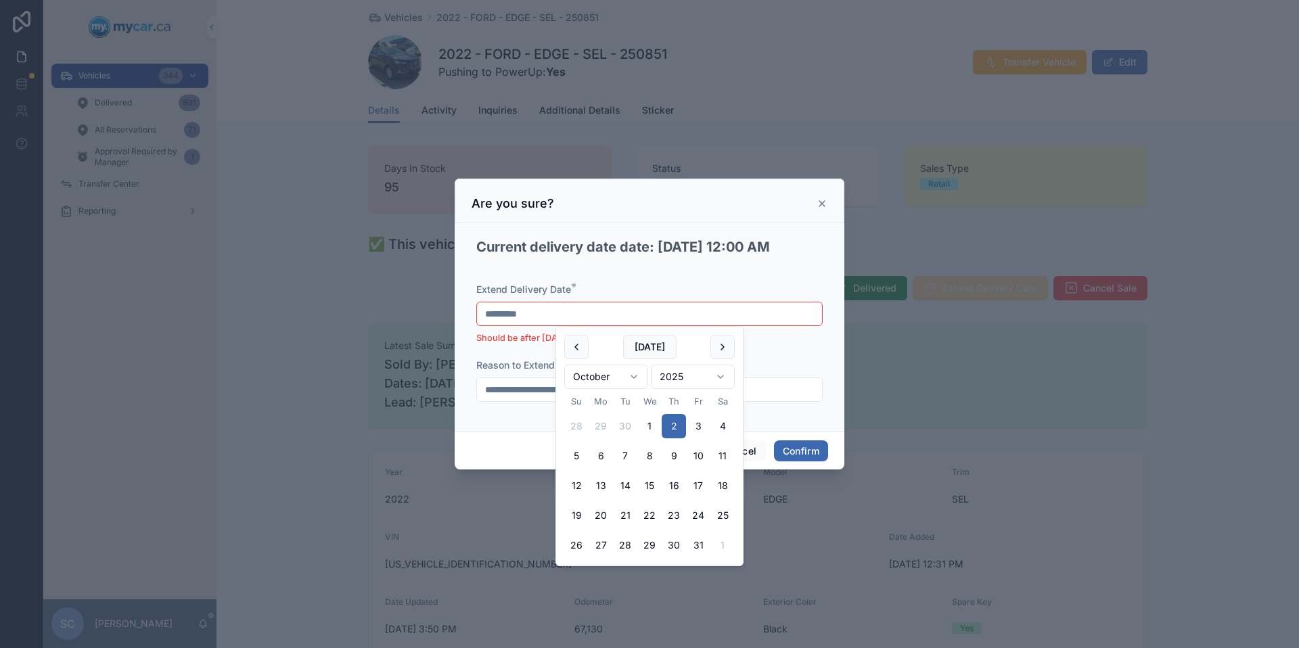
click at [602, 456] on button "6" at bounding box center [601, 456] width 24 height 24
type input "*********"
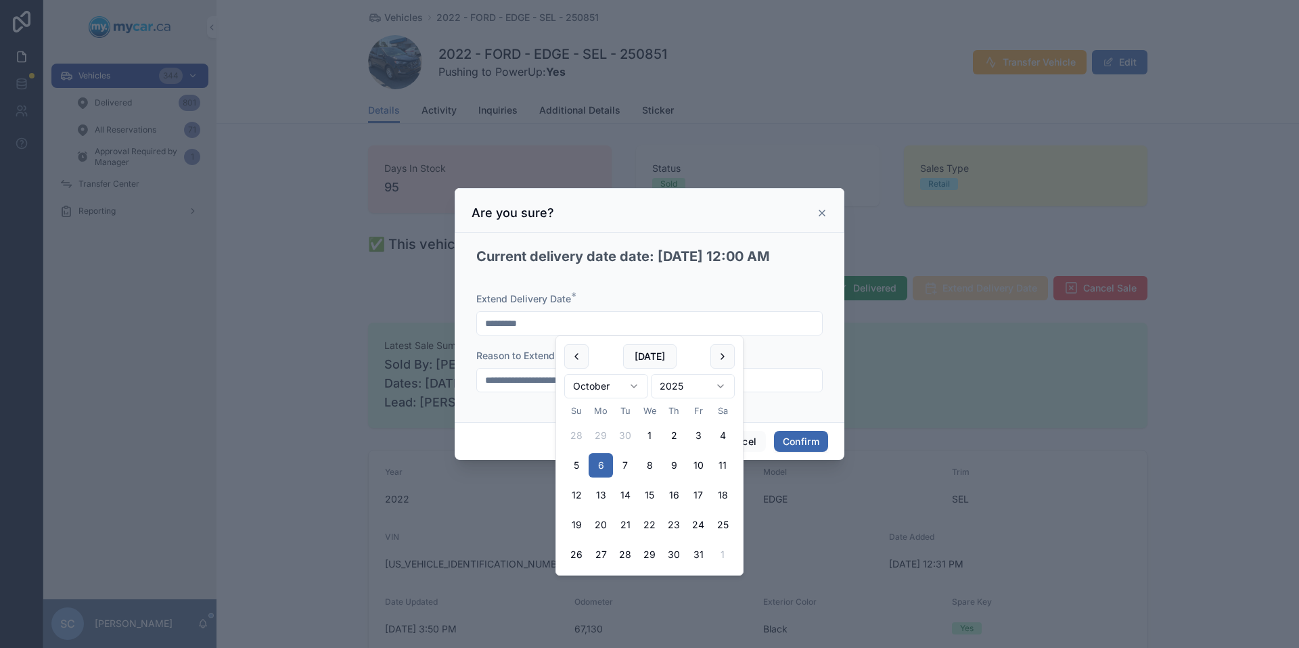
click at [810, 416] on div "**********" at bounding box center [650, 327] width 390 height 189
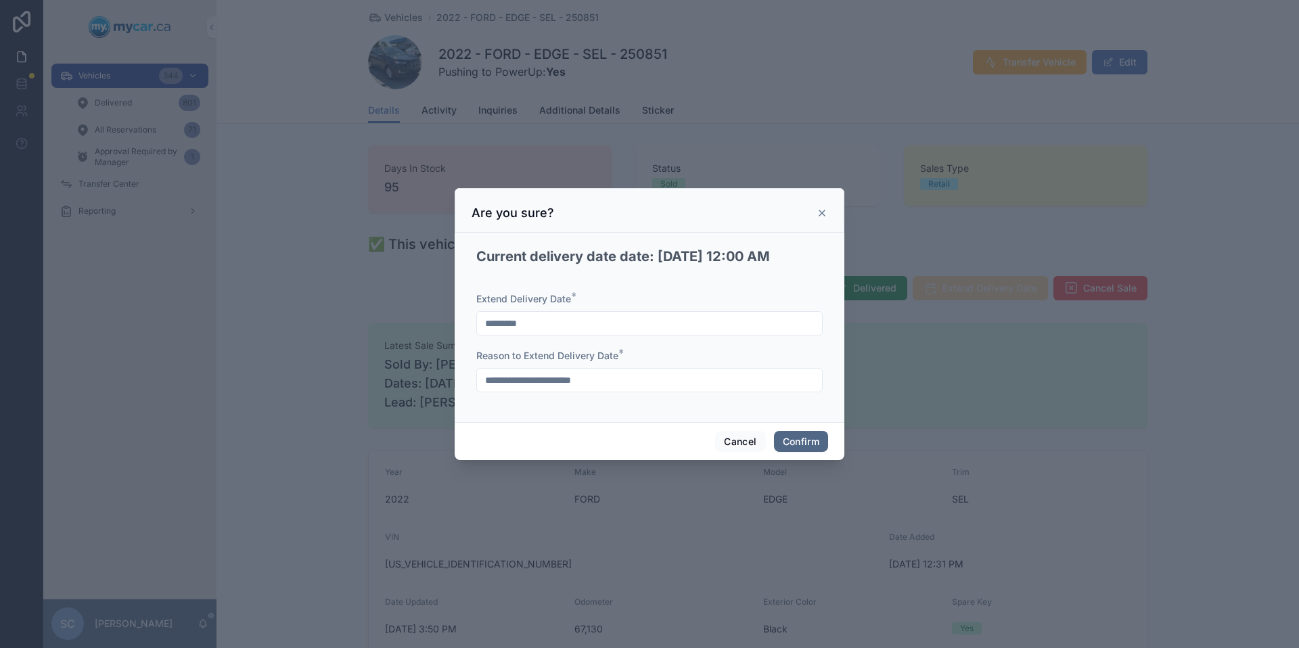
click at [803, 442] on button "Confirm" at bounding box center [801, 442] width 54 height 22
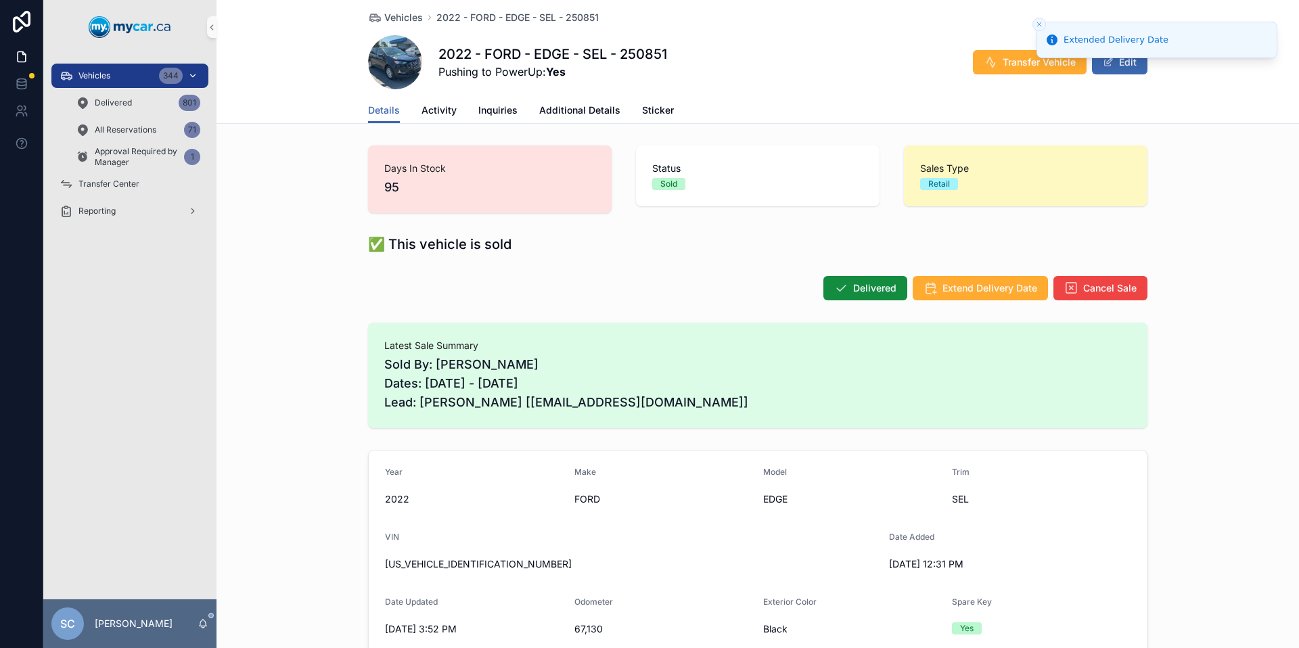
click at [116, 77] on div "Vehicles 344" at bounding box center [130, 76] width 141 height 22
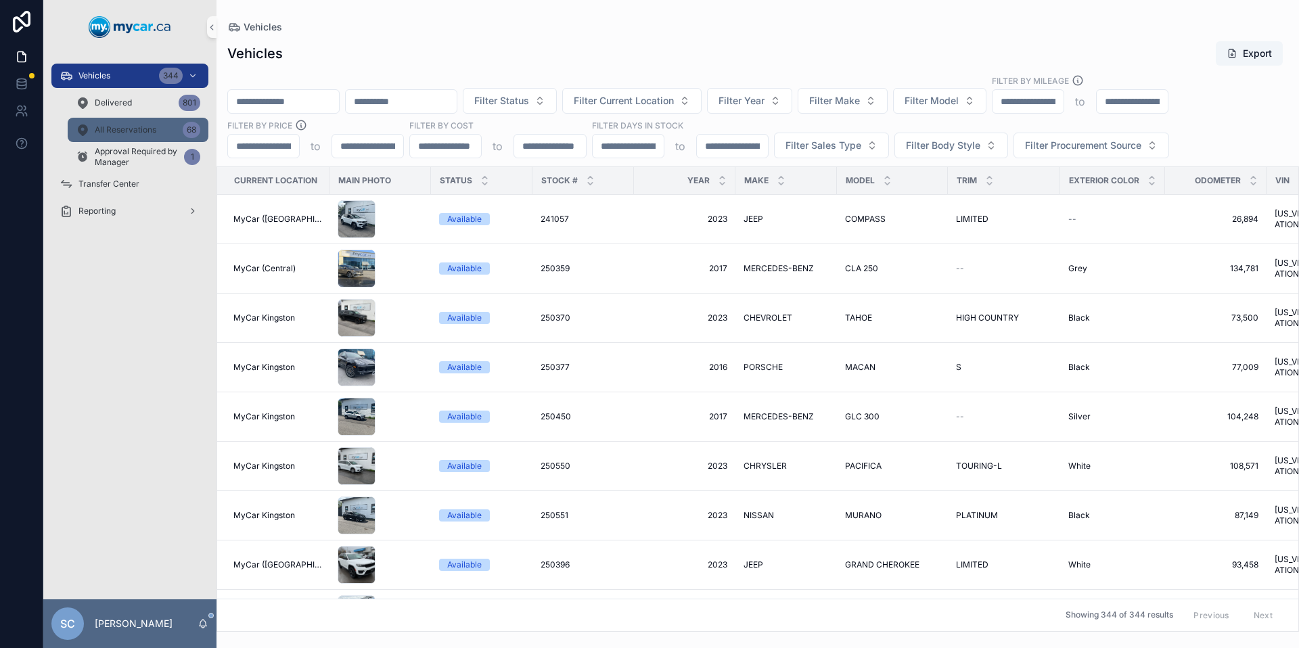
click at [137, 127] on span "All Reservations" at bounding box center [126, 130] width 62 height 11
